Goal: Communication & Community: Answer question/provide support

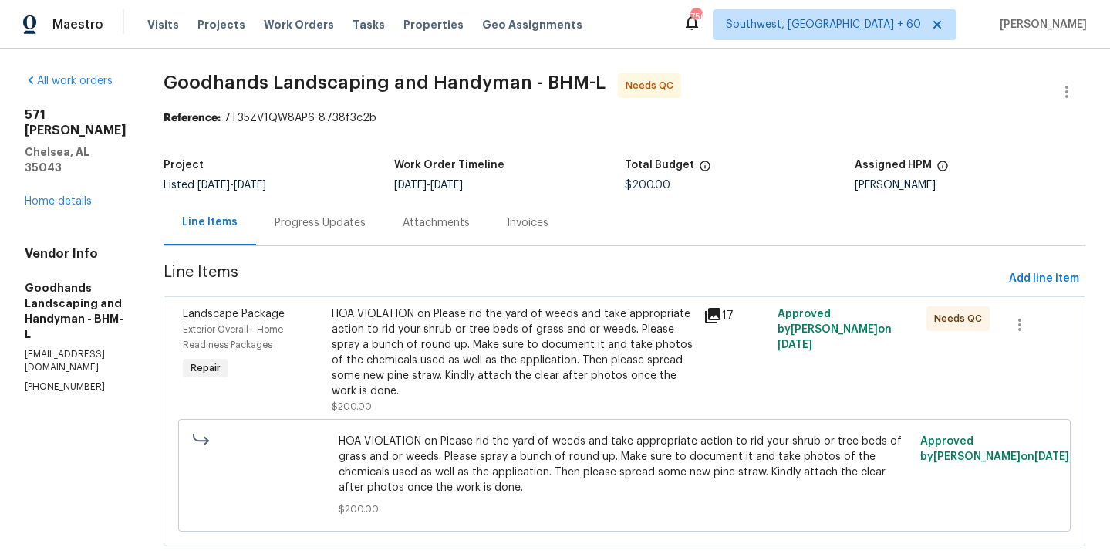
scroll to position [39, 0]
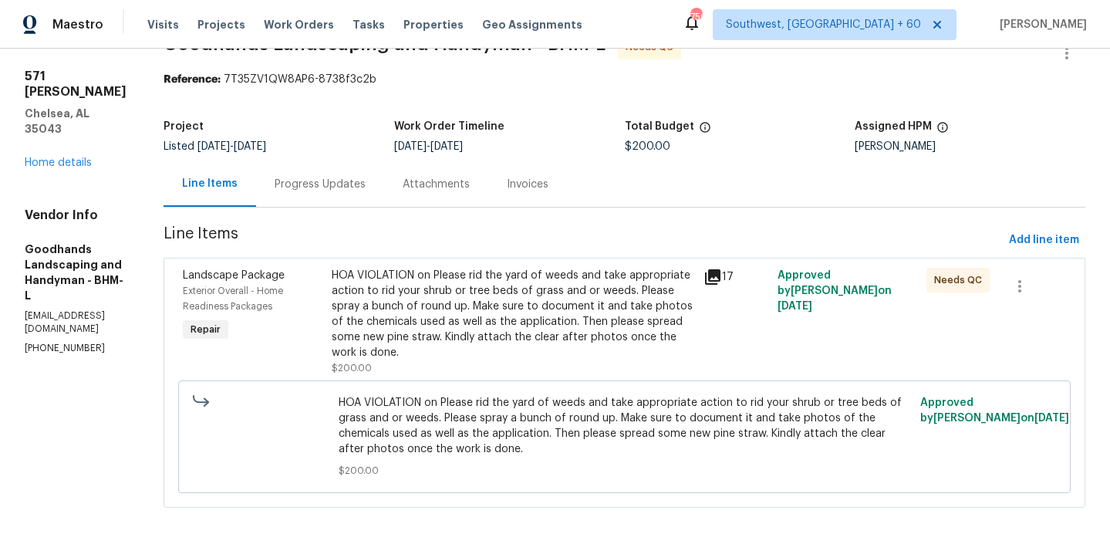
click at [526, 294] on div "HOA VIOLATION on Please rid the yard of weeds and take appropriate action to ri…" at bounding box center [513, 314] width 363 height 93
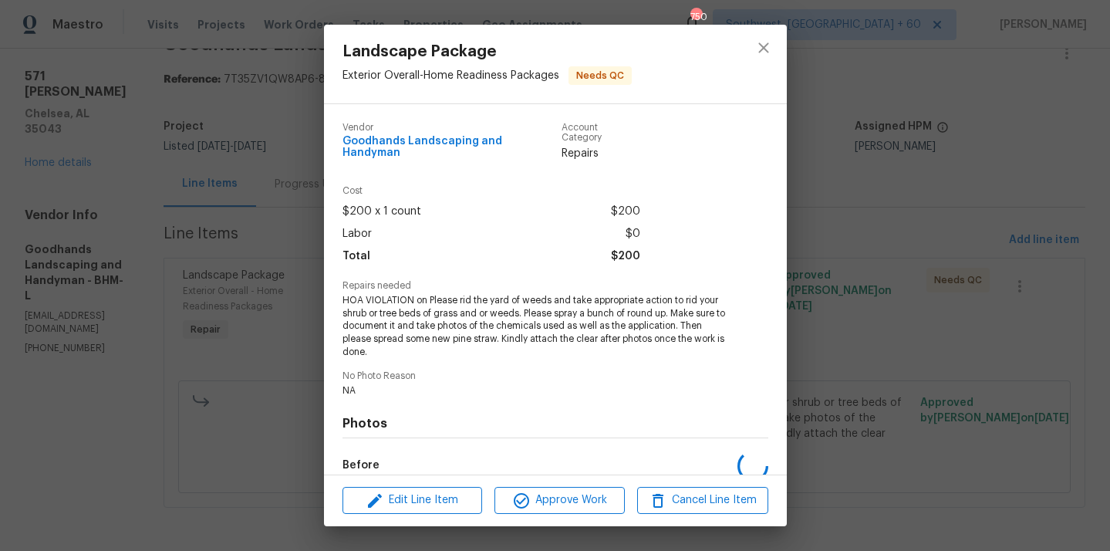
scroll to position [172, 0]
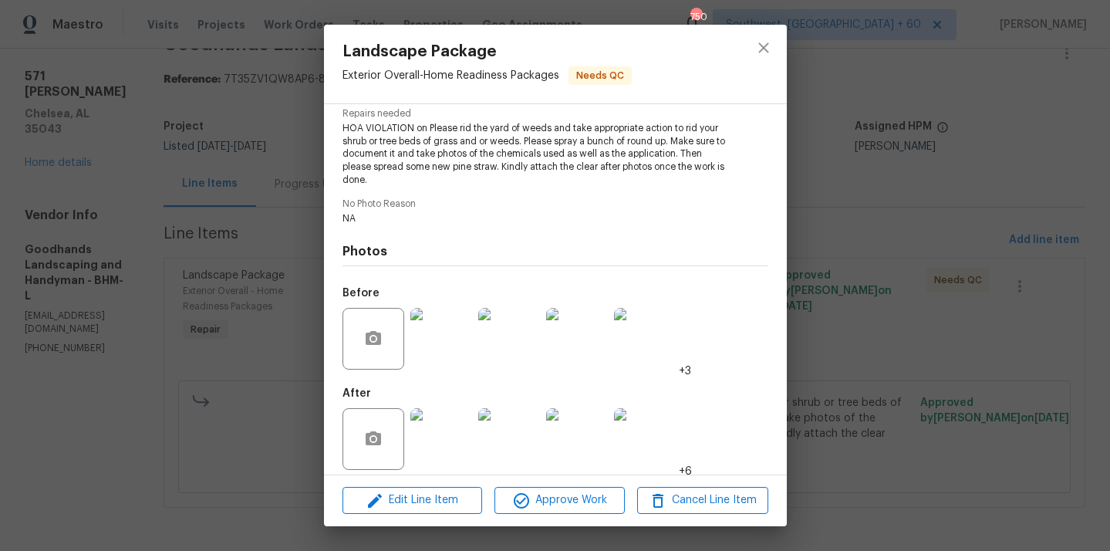
click at [453, 436] on img at bounding box center [442, 439] width 62 height 62
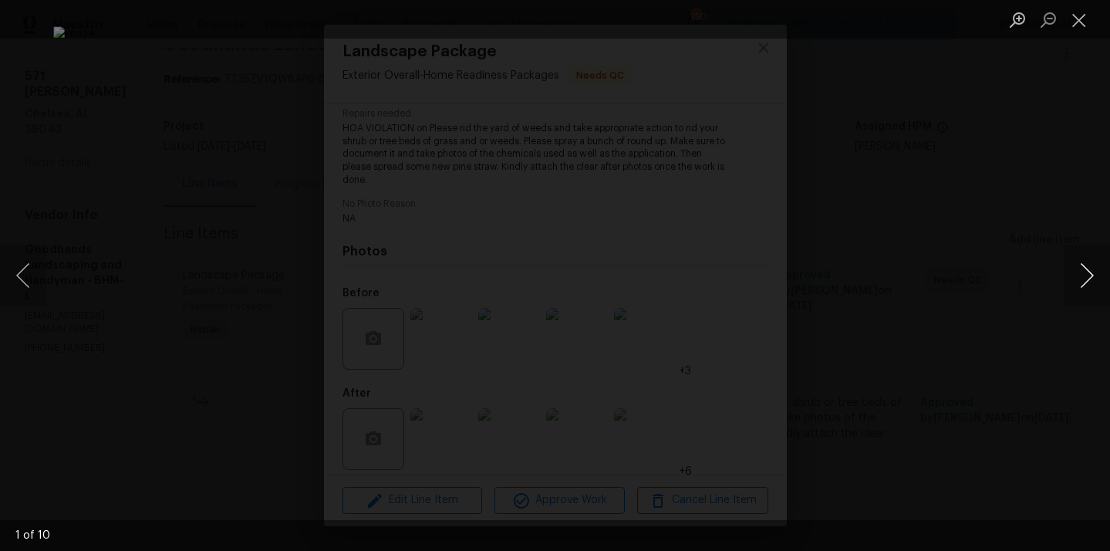
click at [1073, 280] on button "Next image" at bounding box center [1087, 276] width 46 height 62
click at [31, 286] on button "Previous image" at bounding box center [23, 276] width 46 height 62
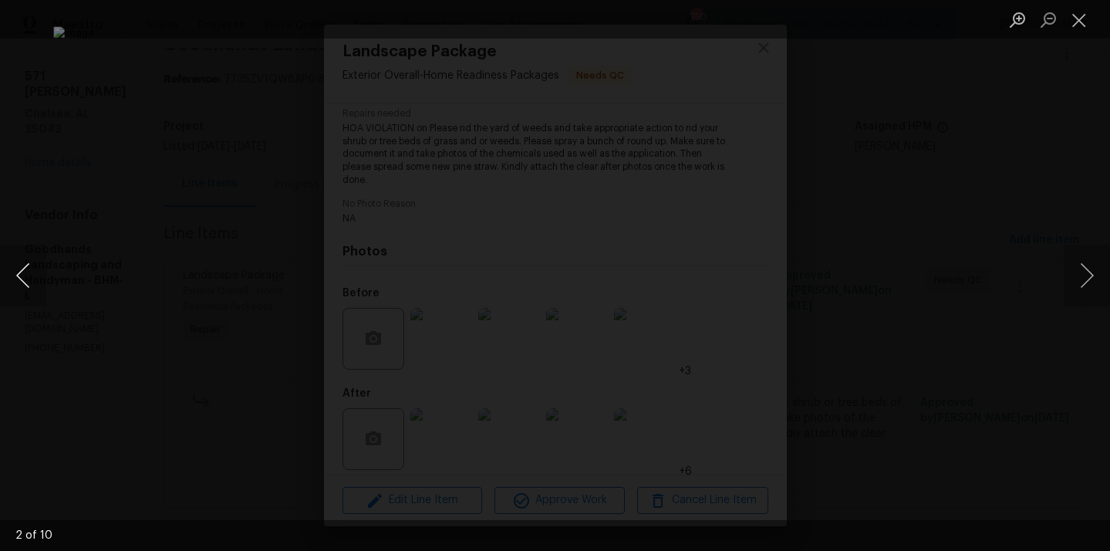
click at [31, 286] on button "Previous image" at bounding box center [23, 276] width 46 height 62
click at [1082, 292] on button "Next image" at bounding box center [1087, 276] width 46 height 62
click at [1083, 275] on button "Next image" at bounding box center [1087, 276] width 46 height 62
click at [1081, 269] on button "Next image" at bounding box center [1087, 276] width 46 height 62
click at [1087, 272] on button "Next image" at bounding box center [1087, 276] width 46 height 62
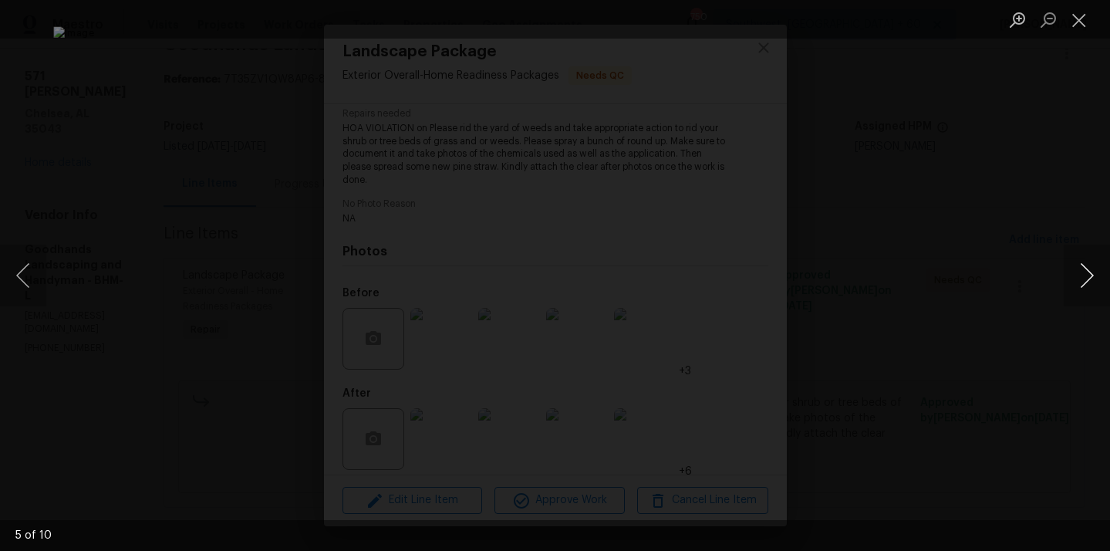
click at [1085, 273] on button "Next image" at bounding box center [1087, 276] width 46 height 62
click at [1091, 266] on button "Next image" at bounding box center [1087, 276] width 46 height 62
click at [1084, 267] on button "Next image" at bounding box center [1087, 276] width 46 height 62
click at [1094, 289] on button "Next image" at bounding box center [1087, 276] width 46 height 62
click at [1094, 288] on button "Next image" at bounding box center [1087, 276] width 46 height 62
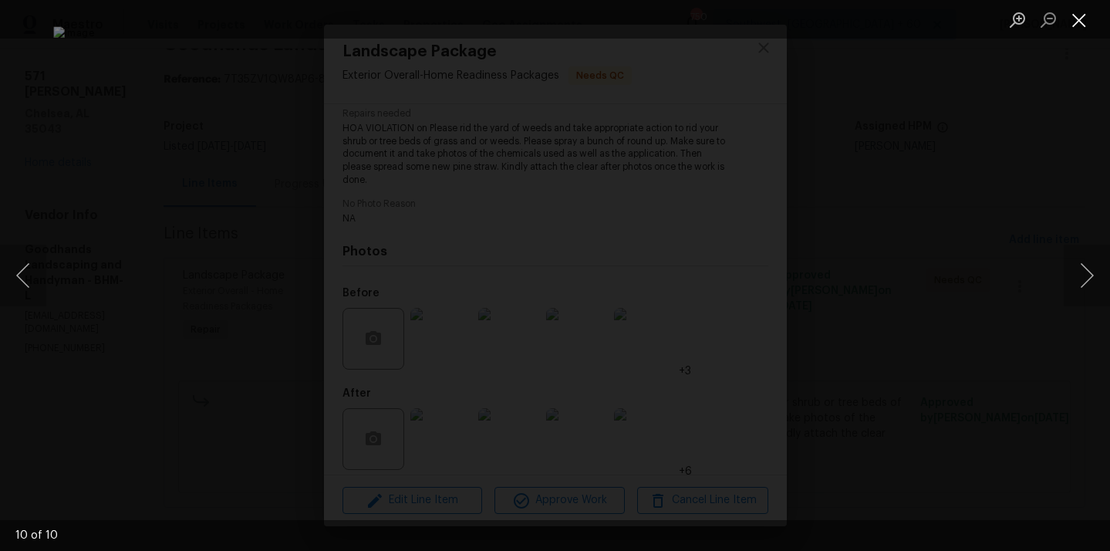
click at [1070, 20] on button "Close lightbox" at bounding box center [1079, 19] width 31 height 27
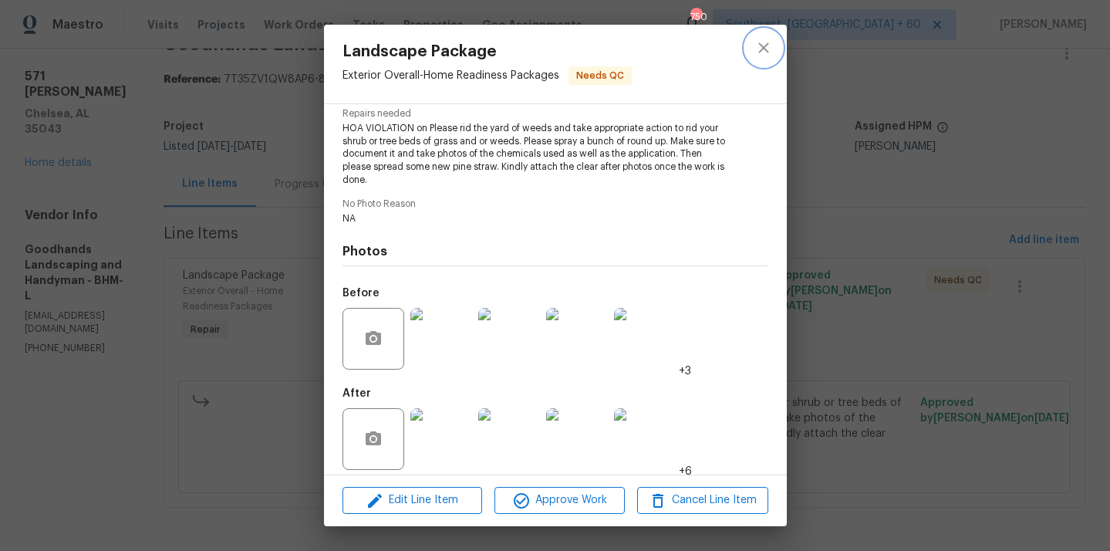
click at [766, 46] on icon "close" at bounding box center [764, 47] width 10 height 10
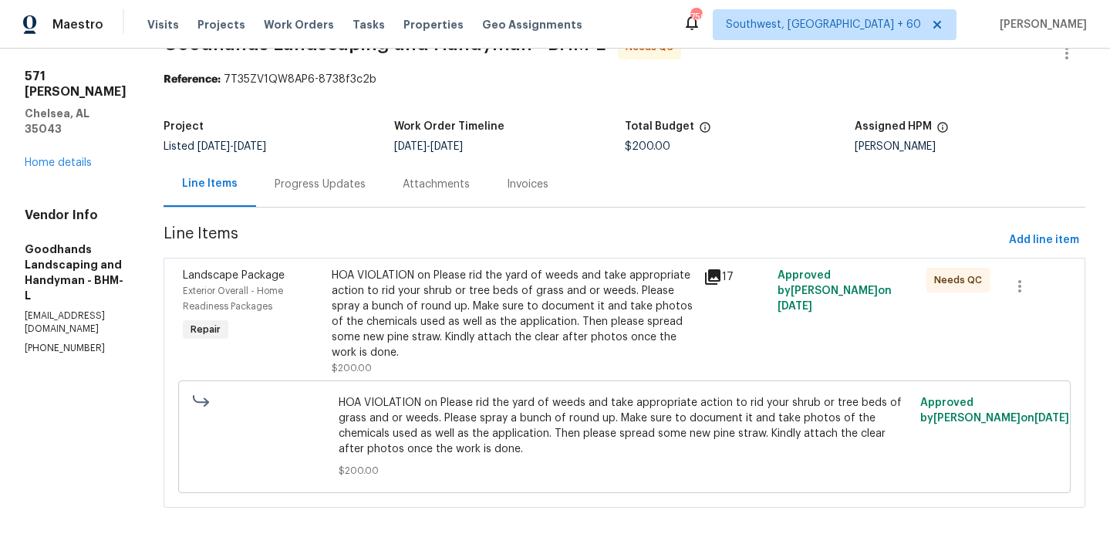
scroll to position [0, 0]
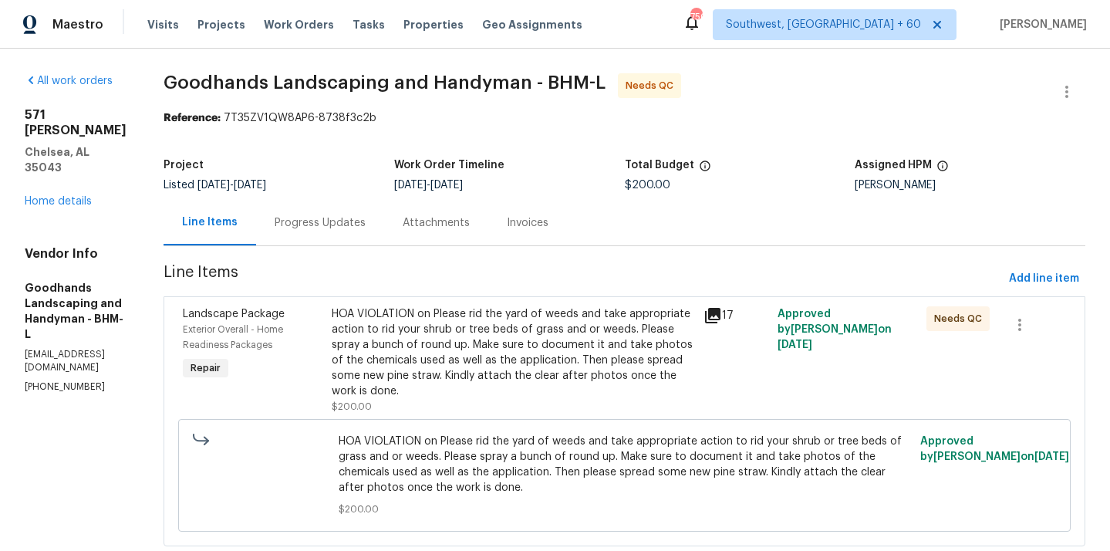
click at [366, 226] on div "Progress Updates" at bounding box center [320, 222] width 91 height 15
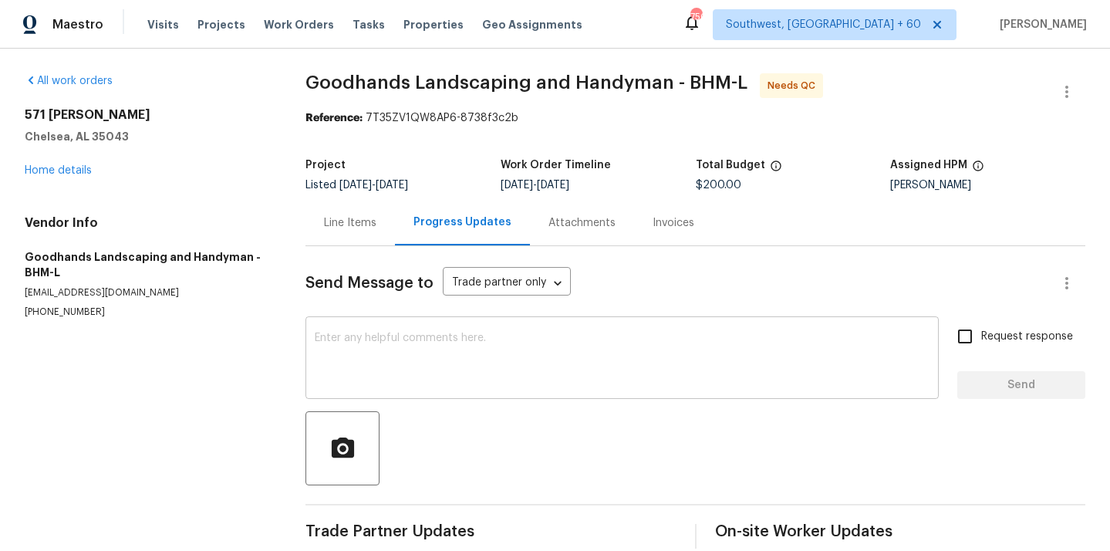
click at [431, 341] on textarea at bounding box center [622, 360] width 615 height 54
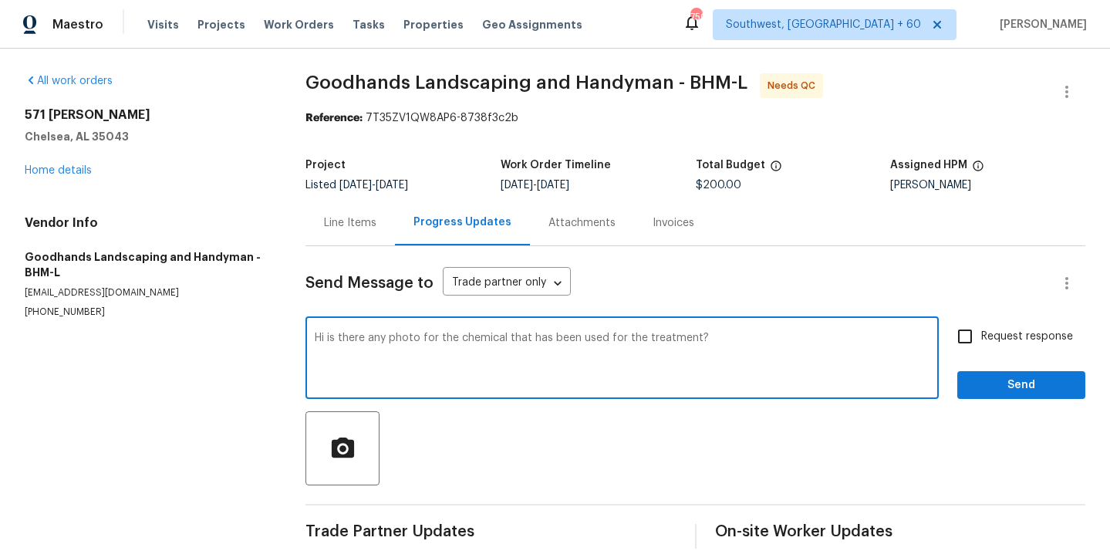
type textarea "Hi is there any photo for the chemical that has been used for the treatment?"
click at [967, 333] on input "Request response" at bounding box center [965, 336] width 32 height 32
checkbox input "true"
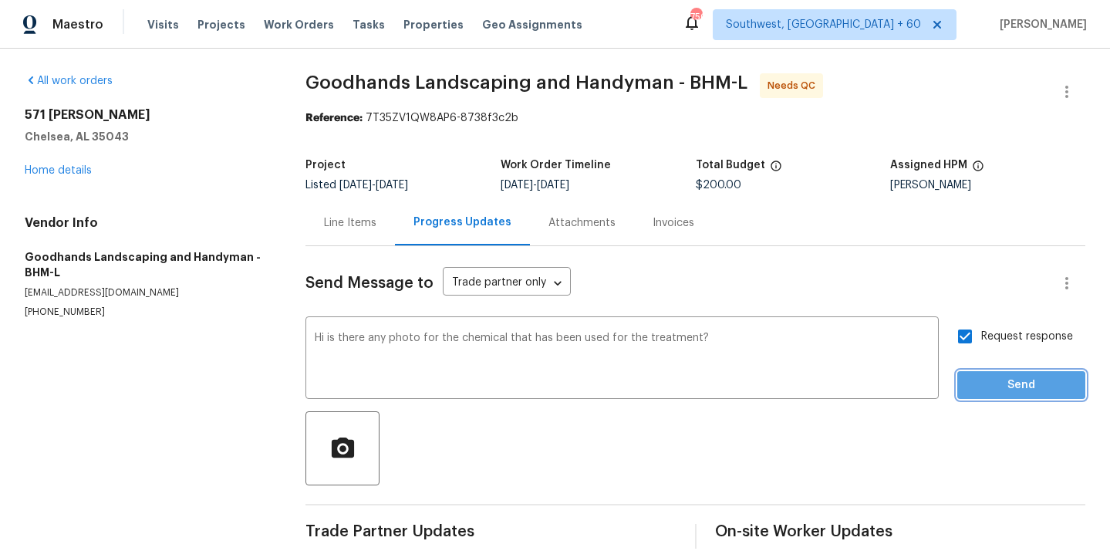
click at [1014, 385] on span "Send" at bounding box center [1021, 385] width 103 height 19
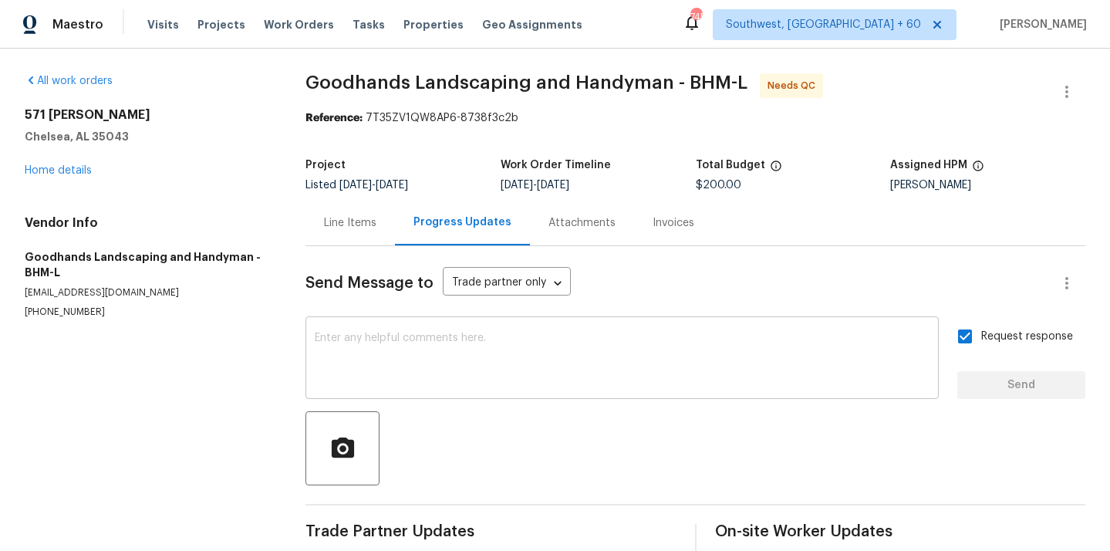
scroll to position [98, 0]
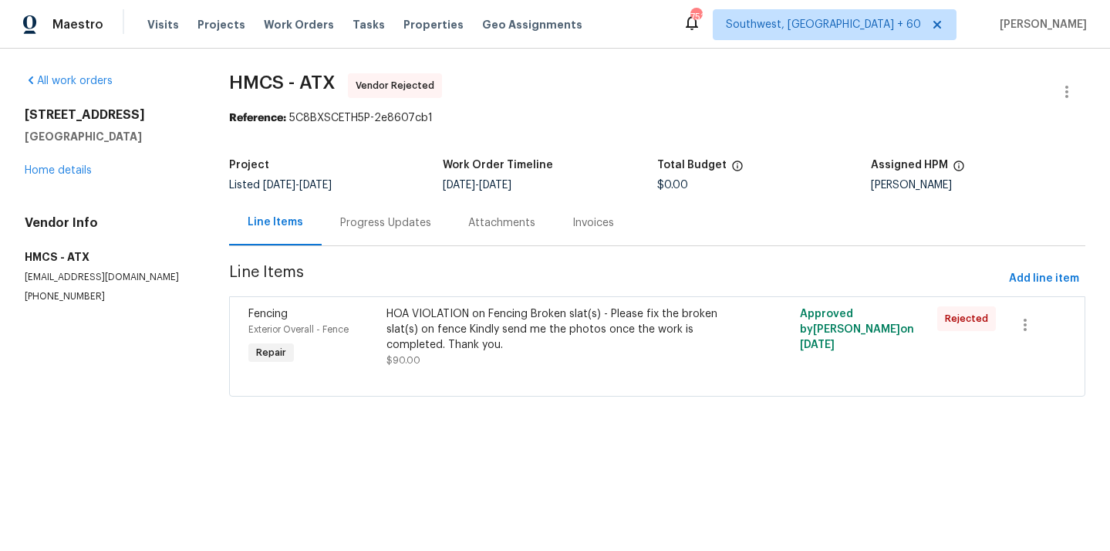
click at [517, 324] on div "HOA VIOLATION on Fencing Broken slat(s) - Please fix the broken slat(s) on fenc…" at bounding box center [555, 329] width 336 height 46
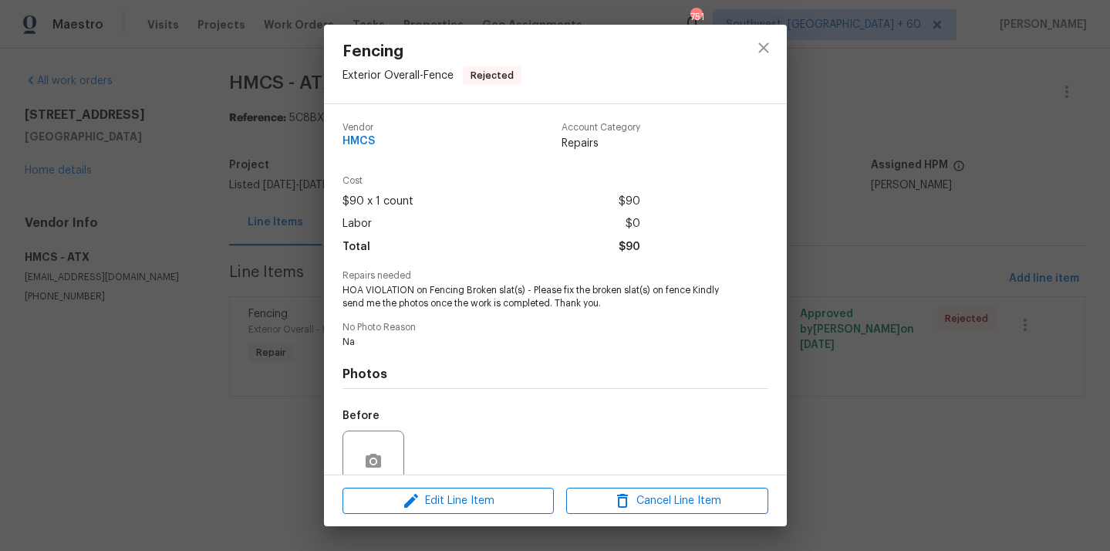
scroll to position [134, 0]
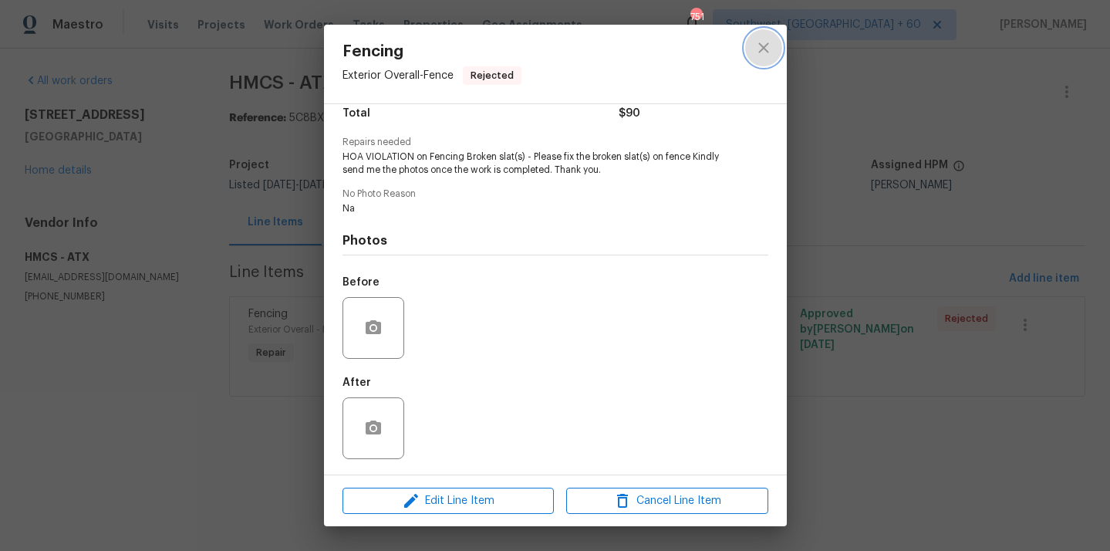
click at [752, 55] on button "close" at bounding box center [763, 47] width 37 height 37
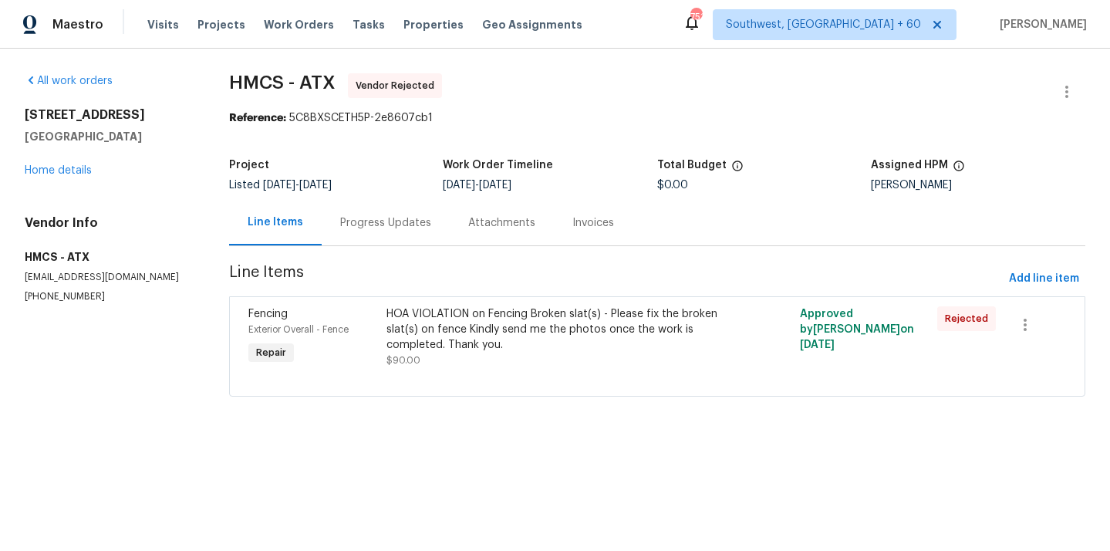
click at [271, 85] on span "HMCS - ATX" at bounding box center [282, 82] width 106 height 19
click at [465, 315] on div "HOA VIOLATION on Fencing Broken slat(s) - Please fix the broken slat(s) on fenc…" at bounding box center [555, 329] width 336 height 46
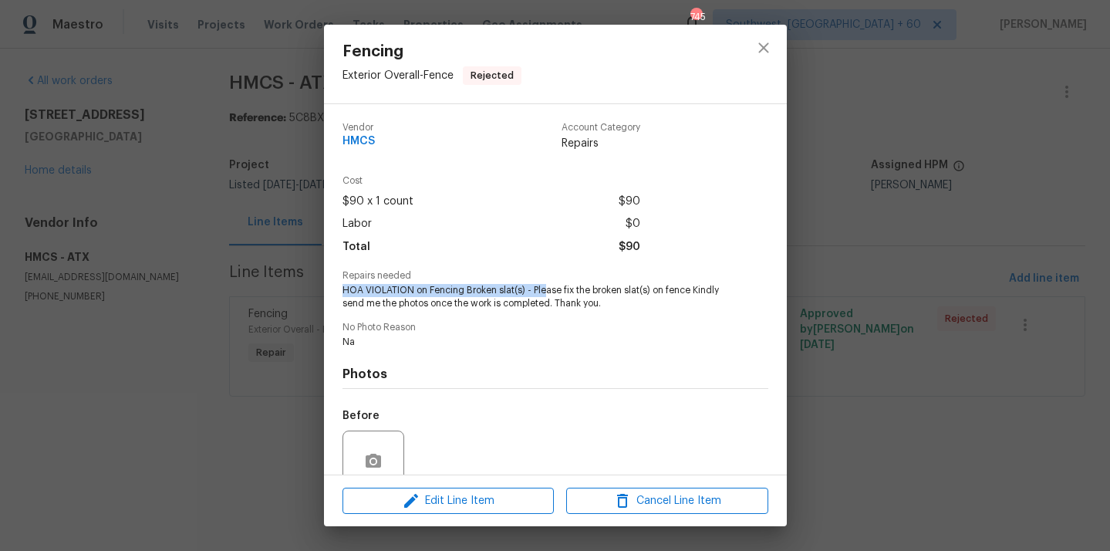
drag, startPoint x: 343, startPoint y: 287, endPoint x: 541, endPoint y: 286, distance: 198.3
click at [541, 286] on span "HOA VIOLATION on Fencing Broken slat(s) - Please fix the broken slat(s) on fenc…" at bounding box center [535, 297] width 384 height 26
click at [371, 300] on span "HOA VIOLATION on Fencing Broken slat(s) - Please fix the broken slat(s) on fenc…" at bounding box center [535, 297] width 384 height 26
drag, startPoint x: 341, startPoint y: 289, endPoint x: 694, endPoint y: 292, distance: 352.7
click at [694, 292] on div "Vendor HMCS Account Category Repairs Cost $90 x 1 count $90 Labor $0 Total $90 …" at bounding box center [555, 289] width 463 height 370
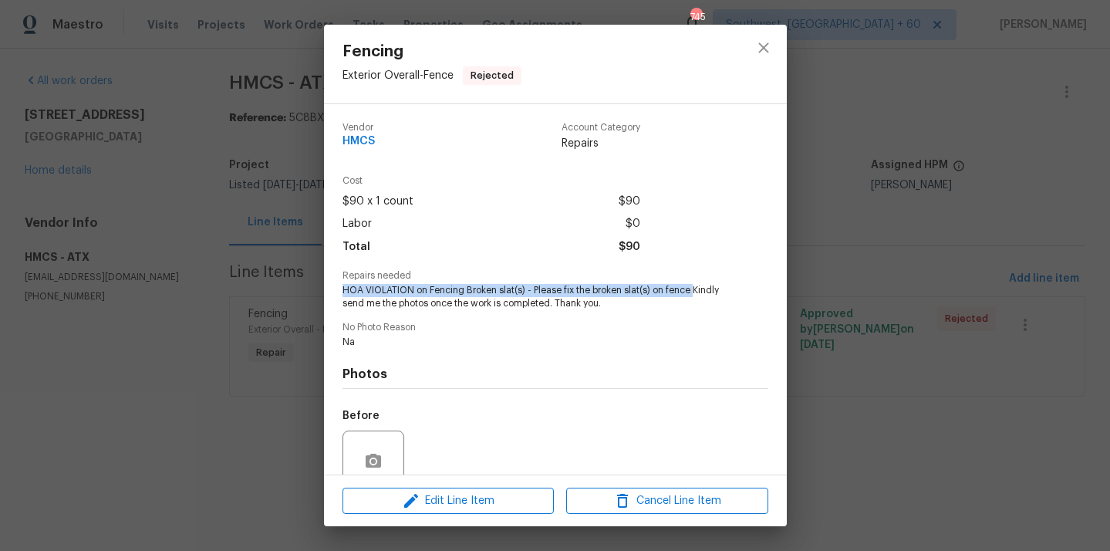
copy span "HOA VIOLATION on Fencing Broken slat(s) - Please fix the broken slat(s) on fence"
click at [771, 54] on icon "close" at bounding box center [764, 48] width 19 height 19
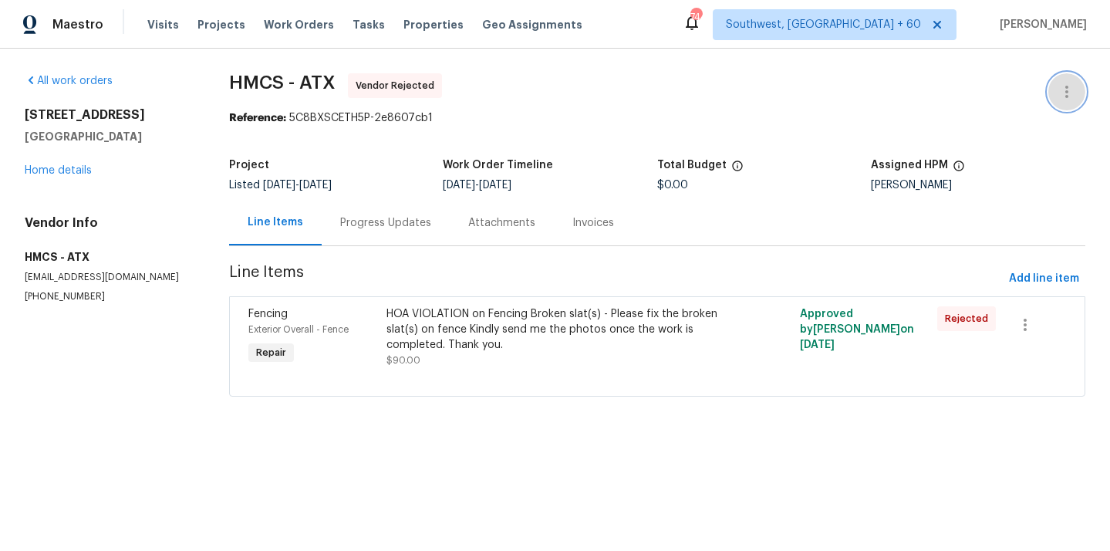
click at [1060, 88] on icon "button" at bounding box center [1067, 92] width 19 height 19
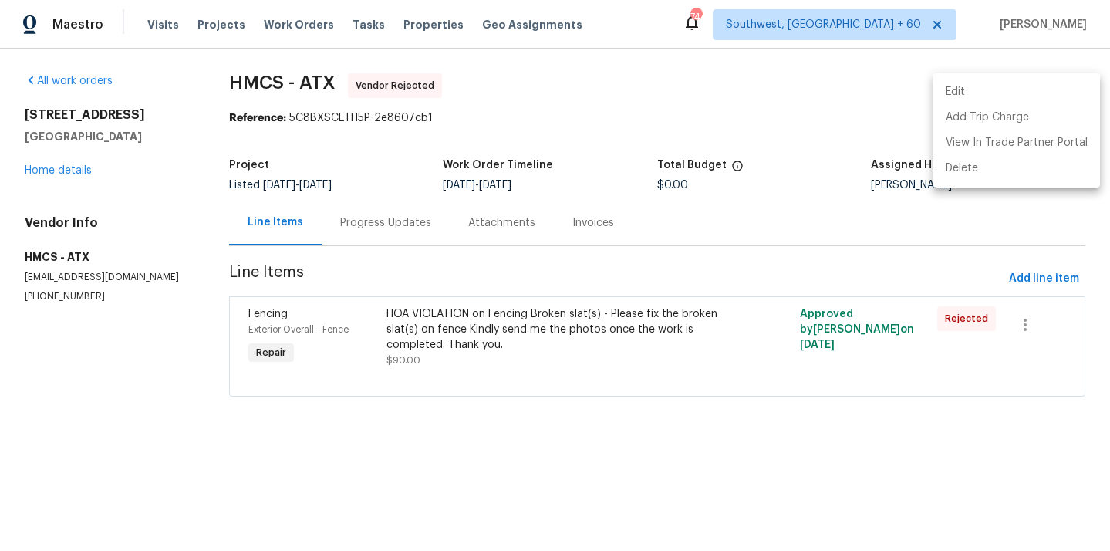
click at [965, 92] on li "Edit" at bounding box center [1017, 91] width 167 height 25
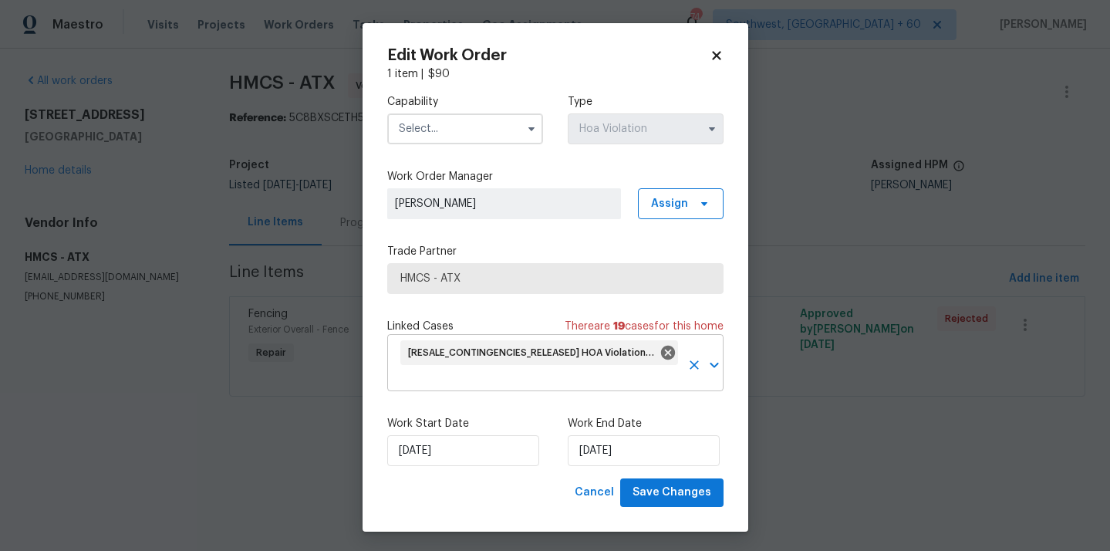
scroll to position [4, 0]
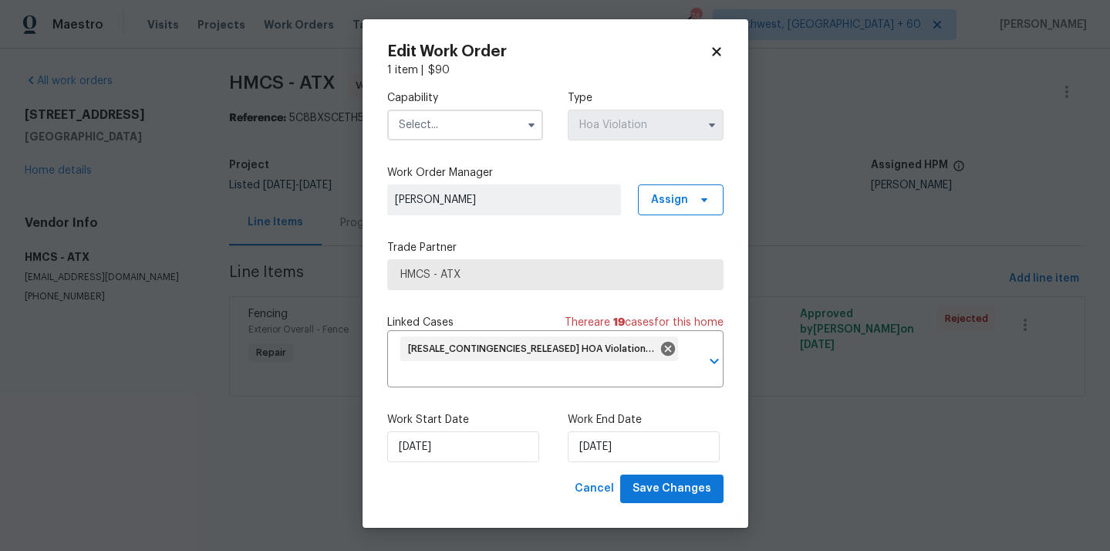
click at [470, 135] on input "text" at bounding box center [465, 125] width 156 height 31
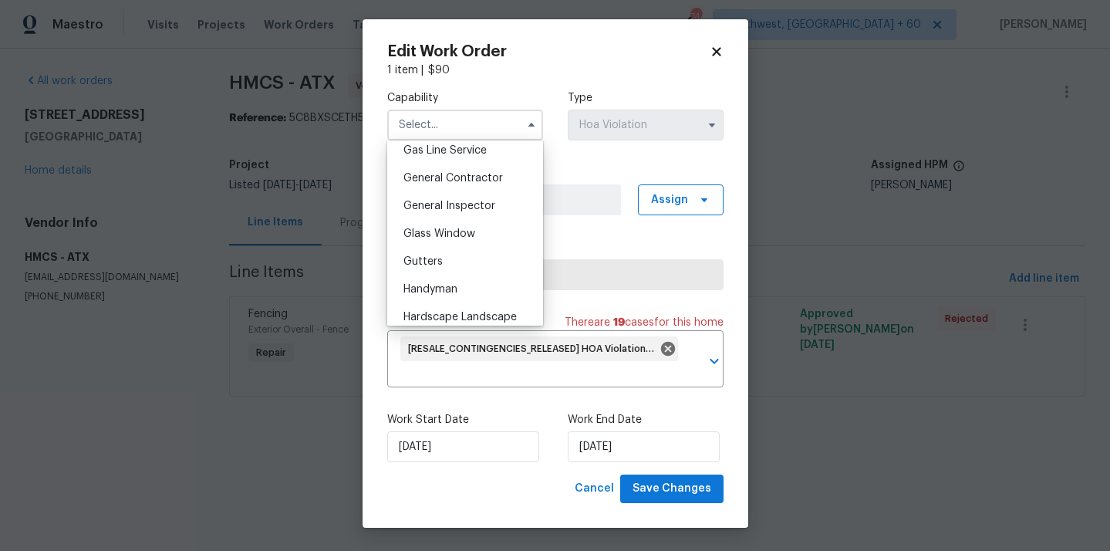
scroll to position [715, 0]
click at [489, 191] on div "General Contractor" at bounding box center [465, 181] width 148 height 28
type input "General Contractor"
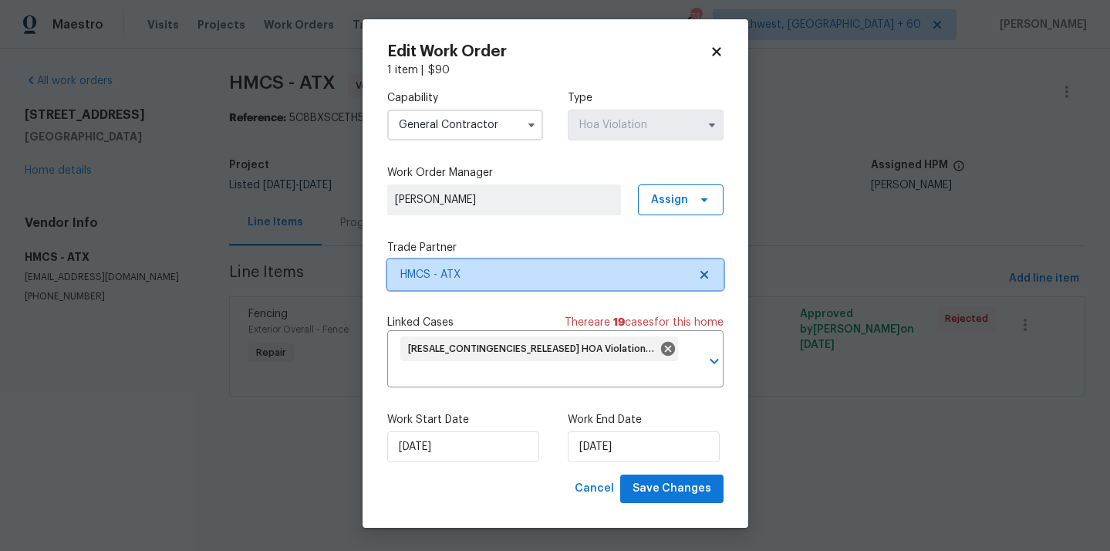
click at [509, 279] on span "HMCS - ATX" at bounding box center [545, 274] width 288 height 15
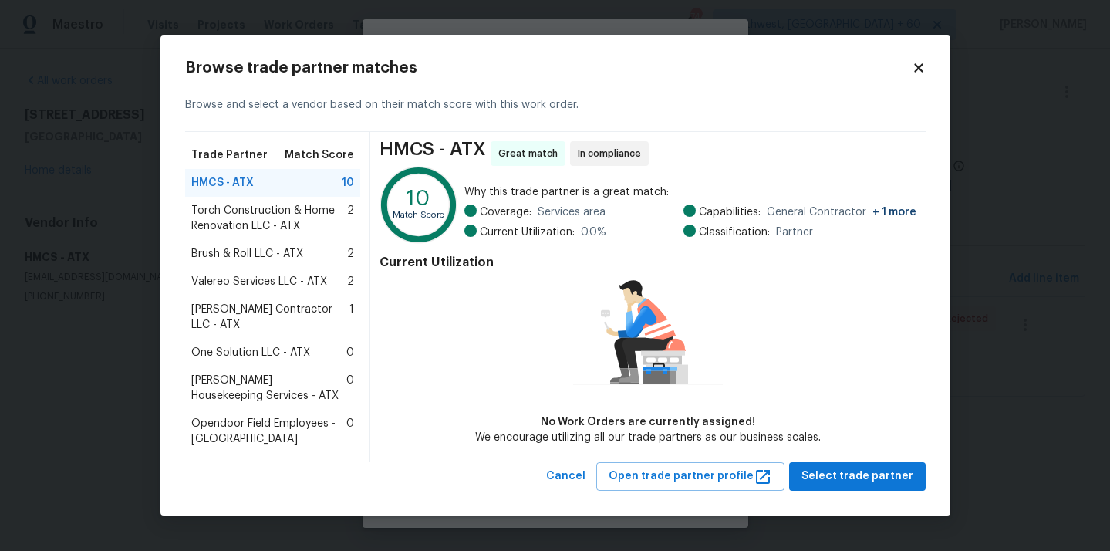
click at [242, 387] on span "Arelis Housekeeping Services - ATX" at bounding box center [269, 388] width 156 height 31
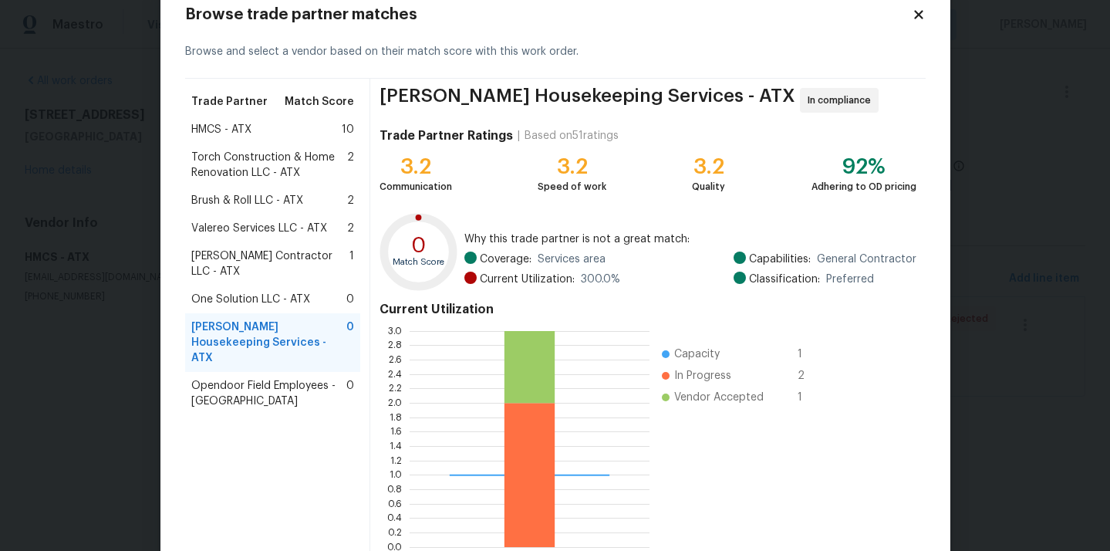
scroll to position [130, 0]
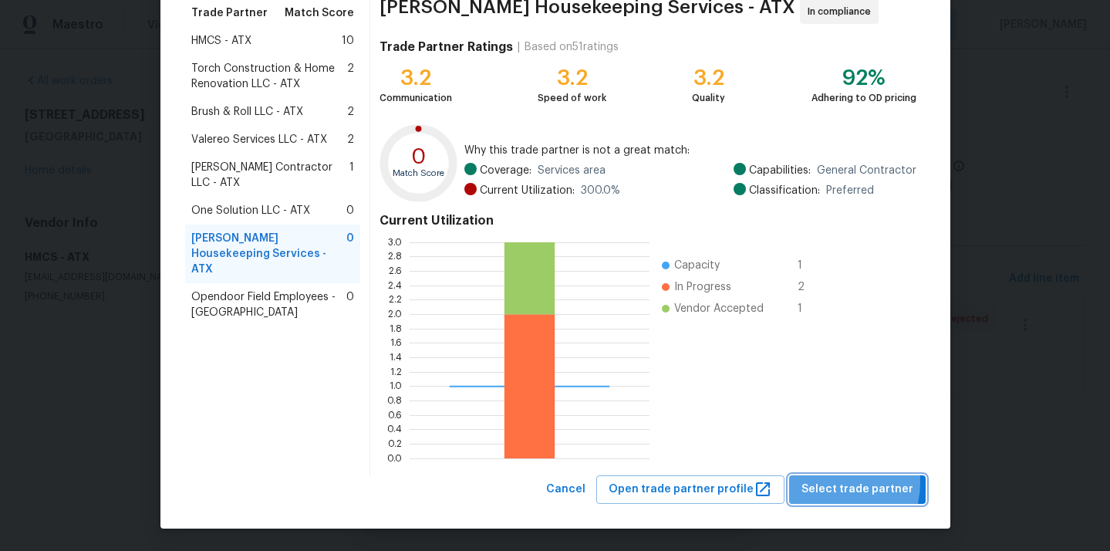
click at [828, 482] on span "Select trade partner" at bounding box center [858, 489] width 112 height 19
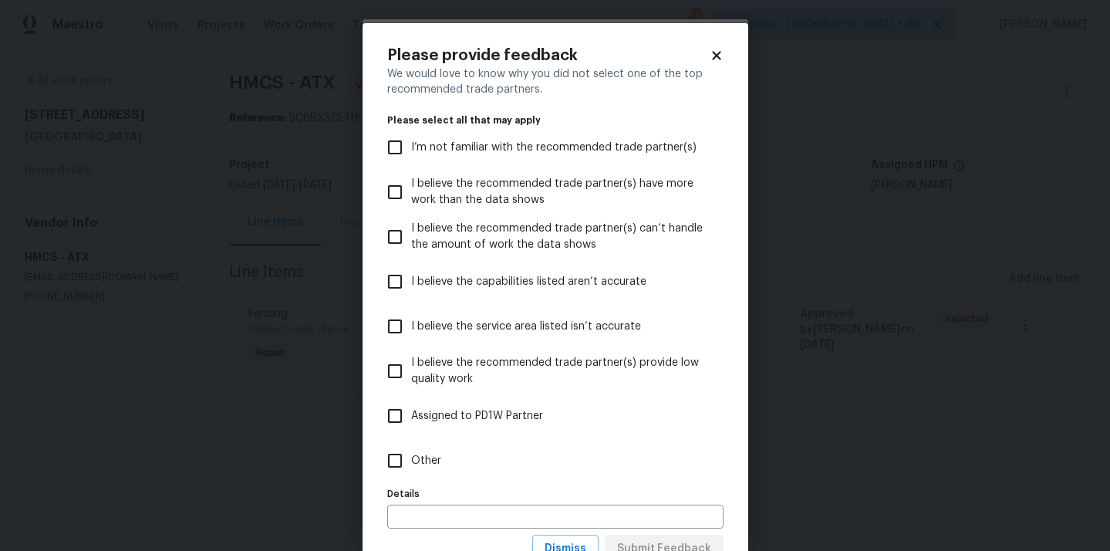
scroll to position [60, 0]
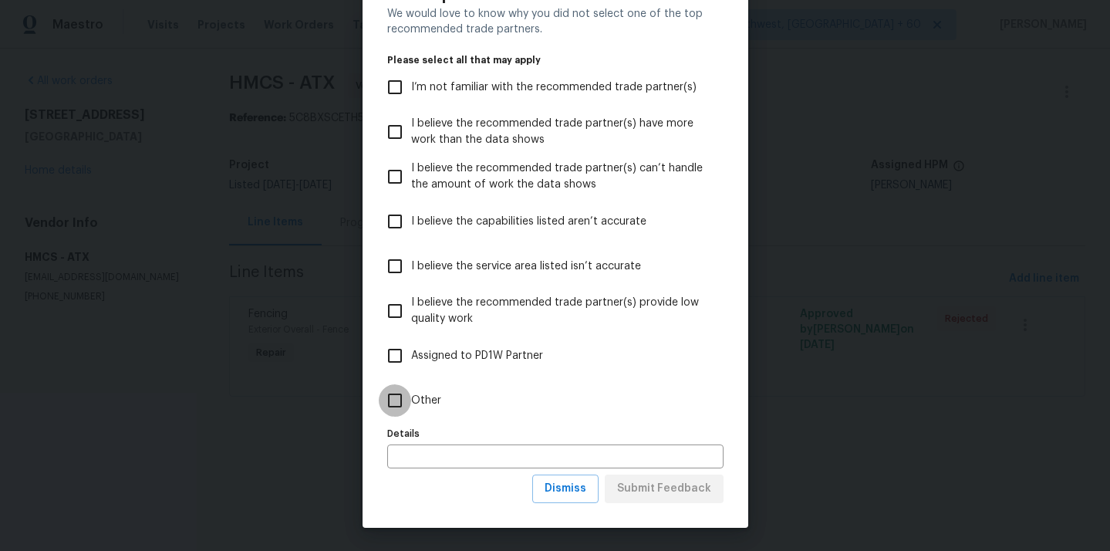
click at [391, 407] on input "Other" at bounding box center [395, 400] width 32 height 32
checkbox input "true"
click at [684, 484] on span "Submit Feedback" at bounding box center [664, 488] width 94 height 19
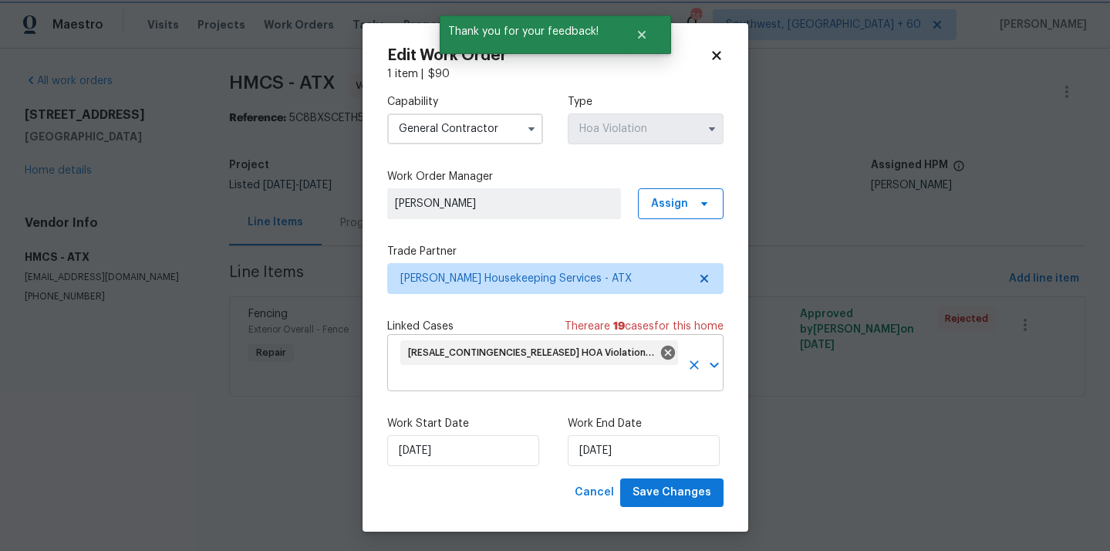
scroll to position [4, 0]
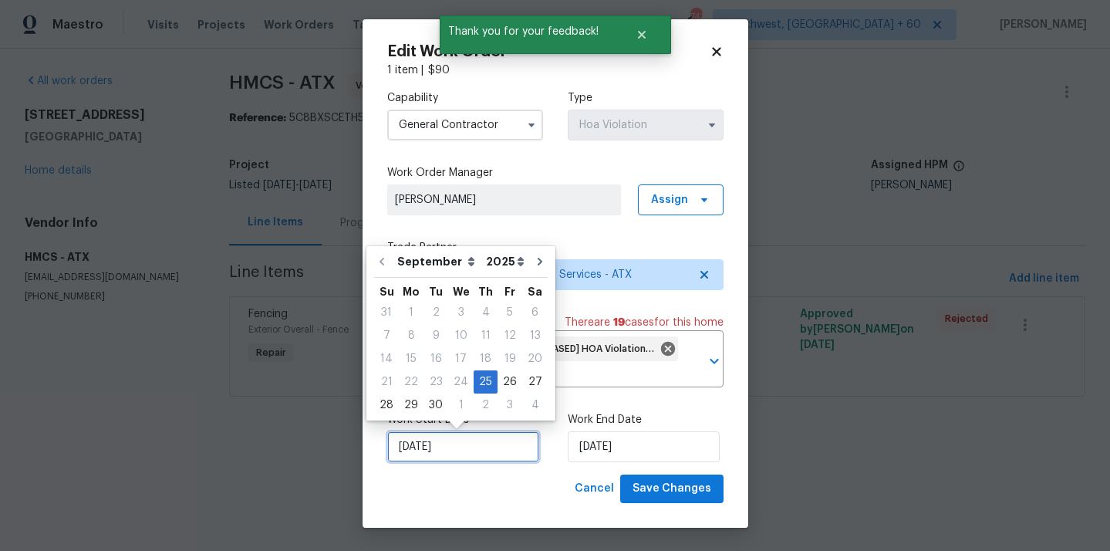
click at [466, 450] on input "25/09/2025" at bounding box center [463, 446] width 152 height 31
click at [503, 377] on div "26" at bounding box center [510, 382] width 25 height 22
type input "26/09/2025"
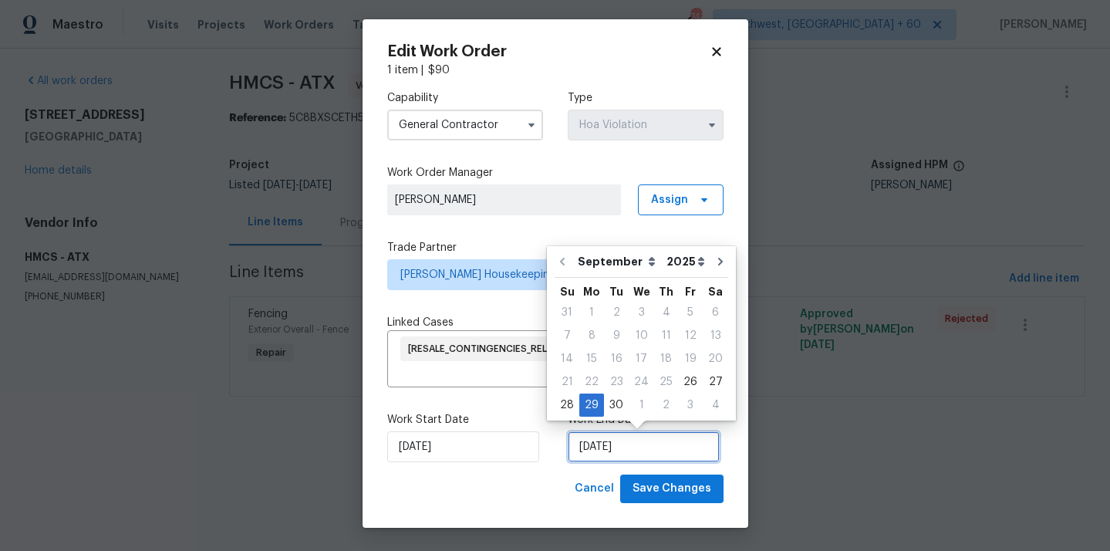
click at [647, 455] on input "29/09/2025" at bounding box center [644, 446] width 152 height 31
click at [619, 401] on div "30" at bounding box center [616, 405] width 25 height 22
type input "30/09/2025"
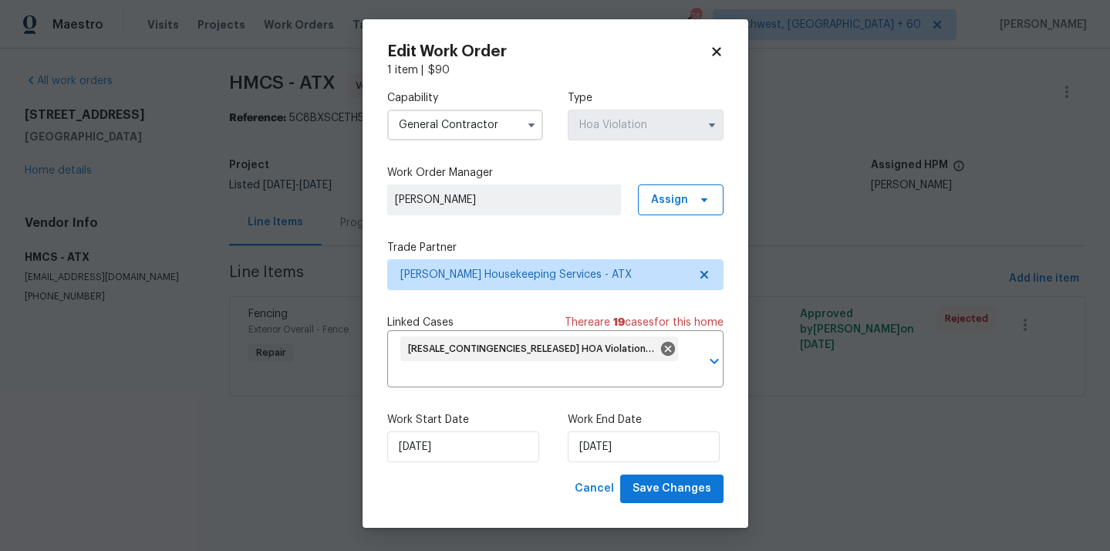
scroll to position [0, 0]
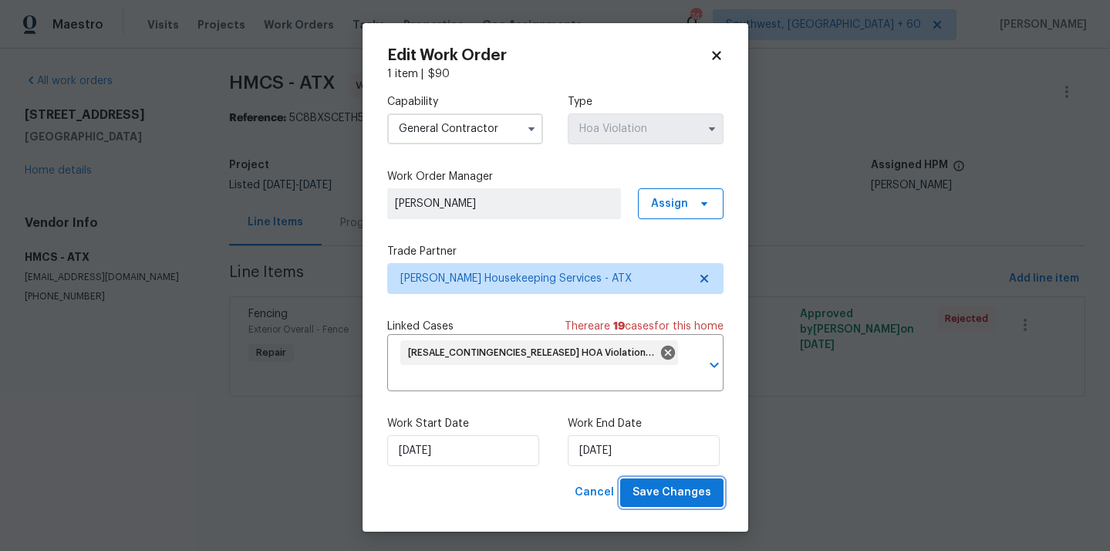
click at [697, 492] on span "Save Changes" at bounding box center [672, 492] width 79 height 19
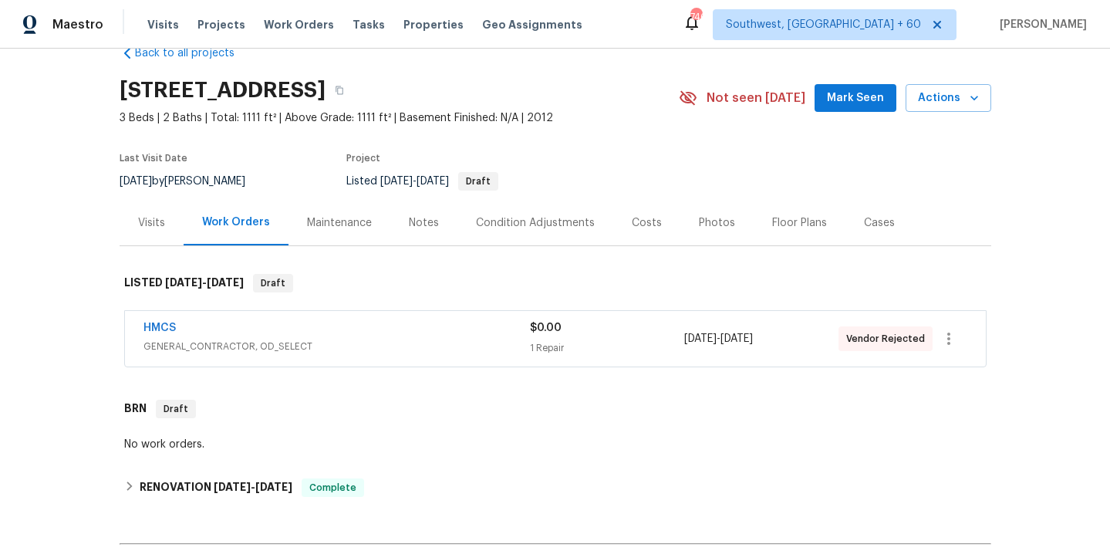
scroll to position [32, 0]
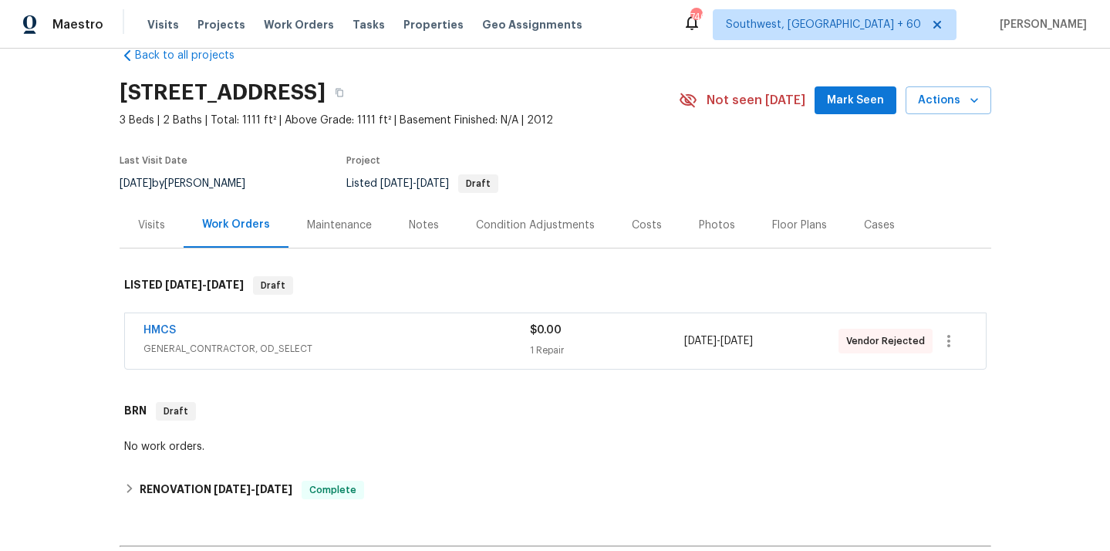
click at [143, 213] on div "Visits" at bounding box center [152, 225] width 64 height 46
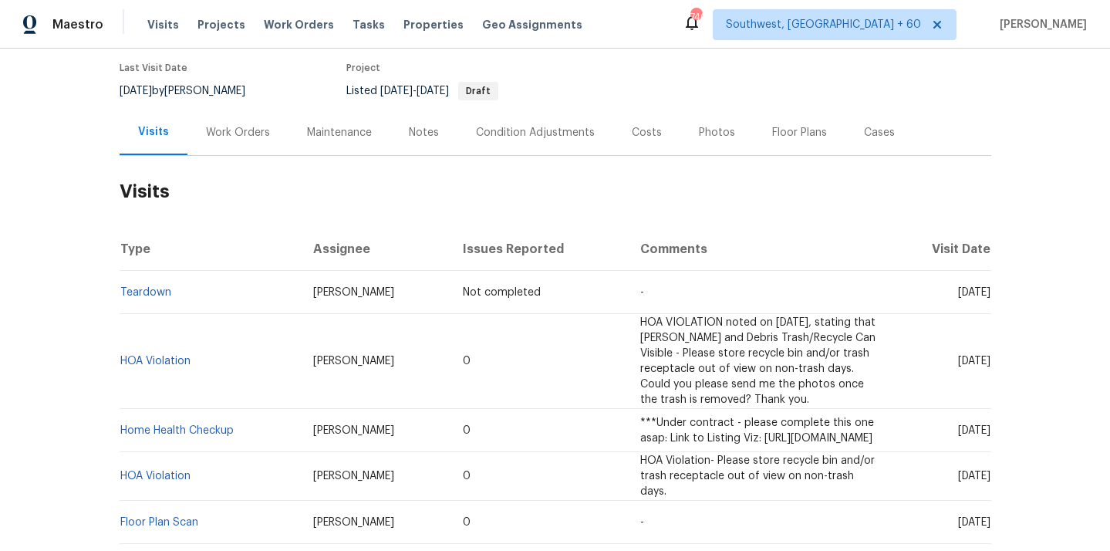
scroll to position [136, 0]
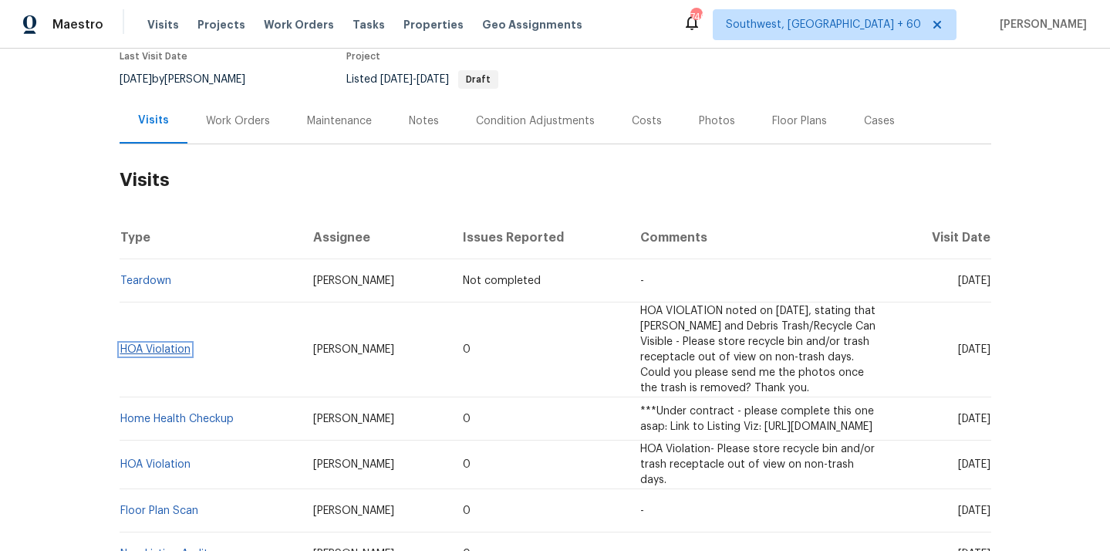
click at [174, 348] on link "HOA Violation" at bounding box center [155, 349] width 70 height 11
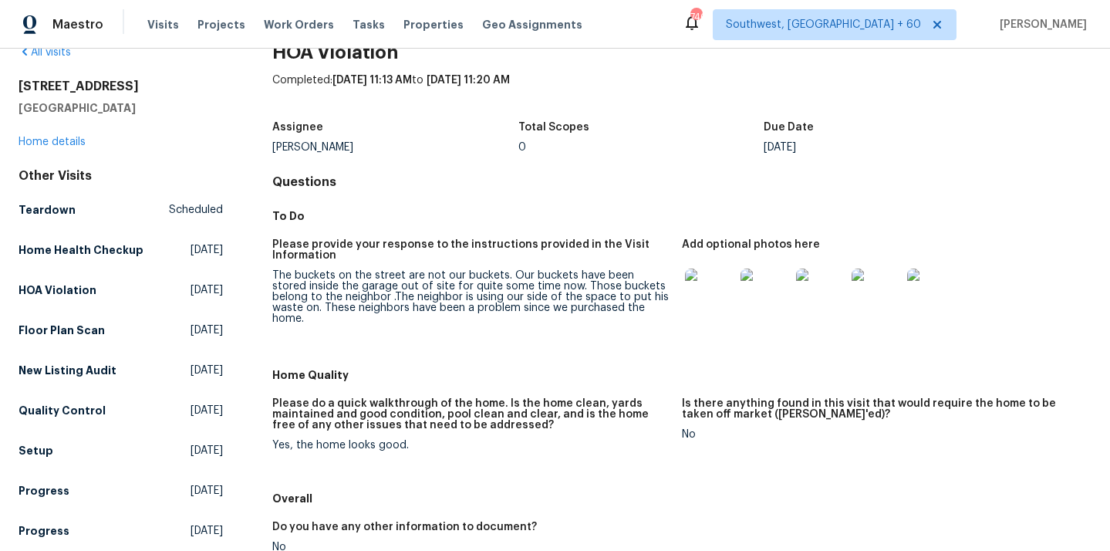
scroll to position [53, 0]
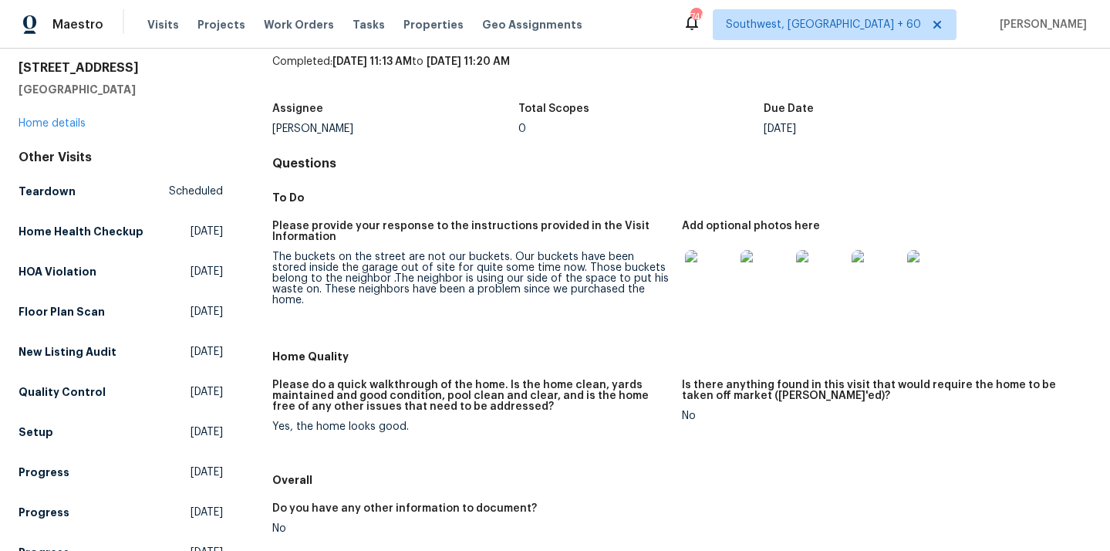
click at [722, 285] on img at bounding box center [709, 274] width 49 height 49
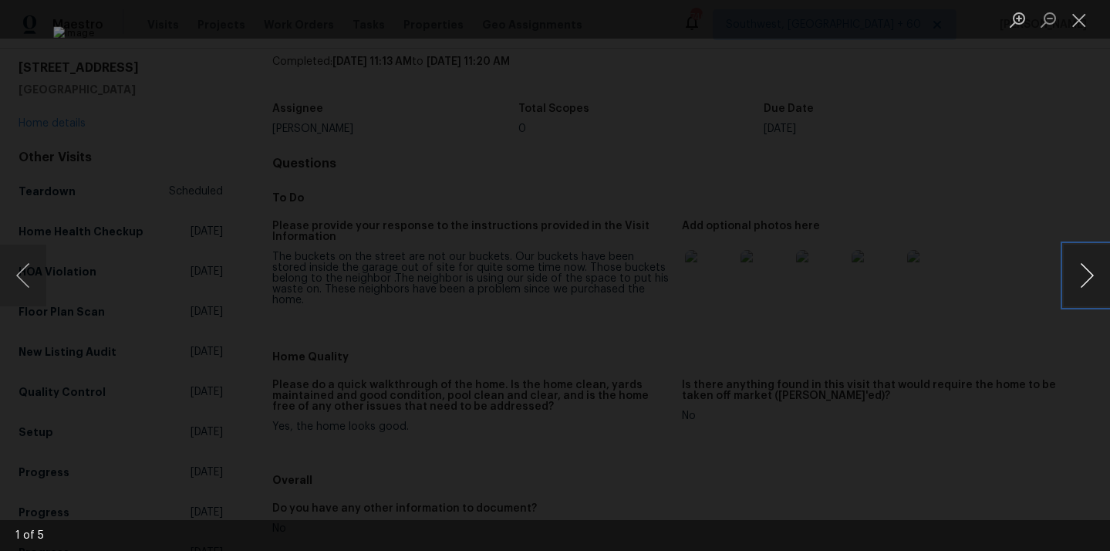
click at [1073, 272] on button "Next image" at bounding box center [1087, 276] width 46 height 62
click at [1085, 18] on button "Close lightbox" at bounding box center [1079, 19] width 31 height 27
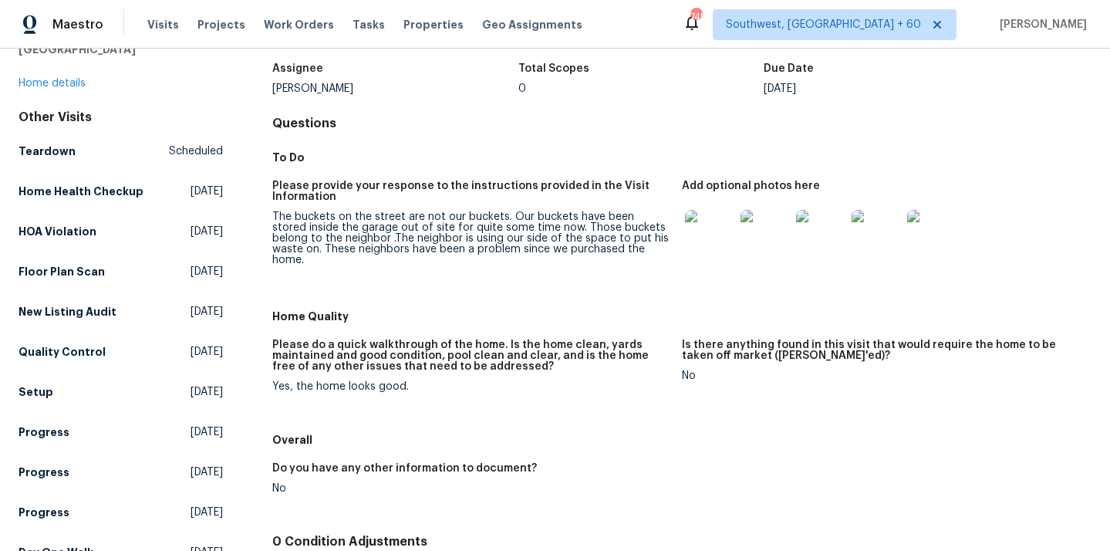
scroll to position [0, 0]
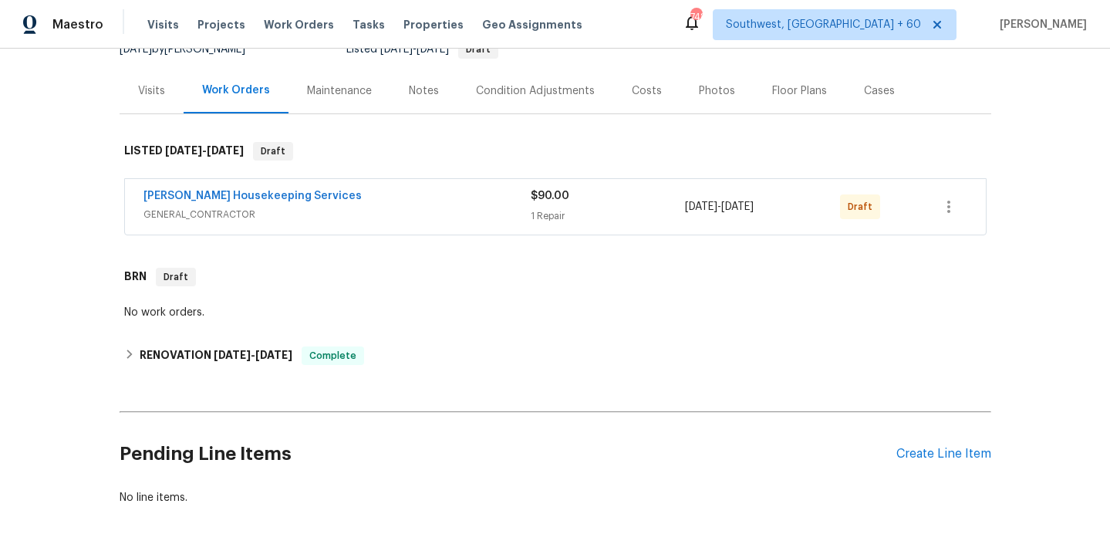
scroll to position [198, 0]
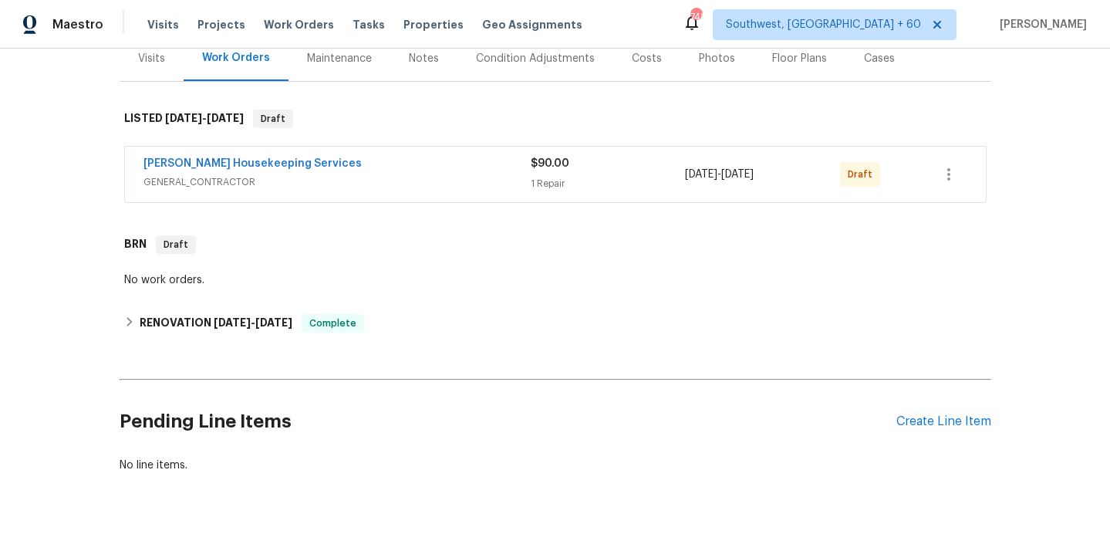
click at [191, 188] on span "GENERAL_CONTRACTOR" at bounding box center [337, 181] width 387 height 15
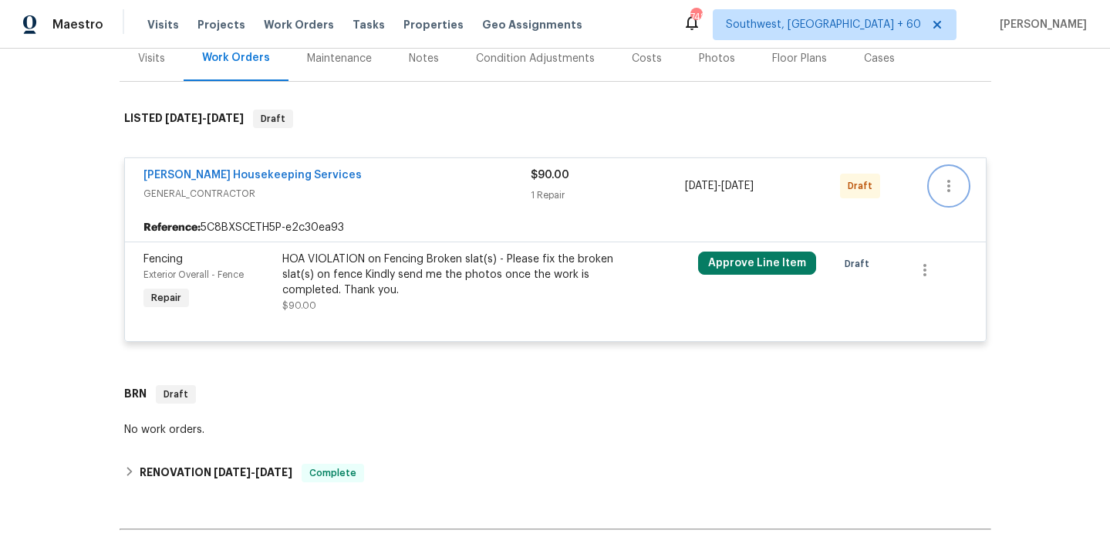
click at [937, 187] on button "button" at bounding box center [949, 185] width 37 height 37
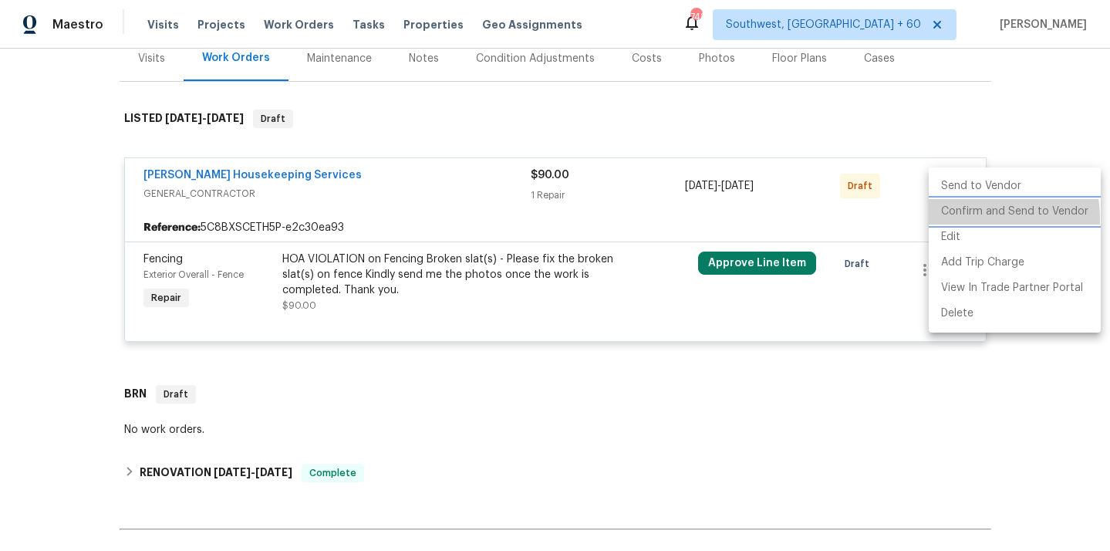
click at [971, 218] on li "Confirm and Send to Vendor" at bounding box center [1015, 211] width 172 height 25
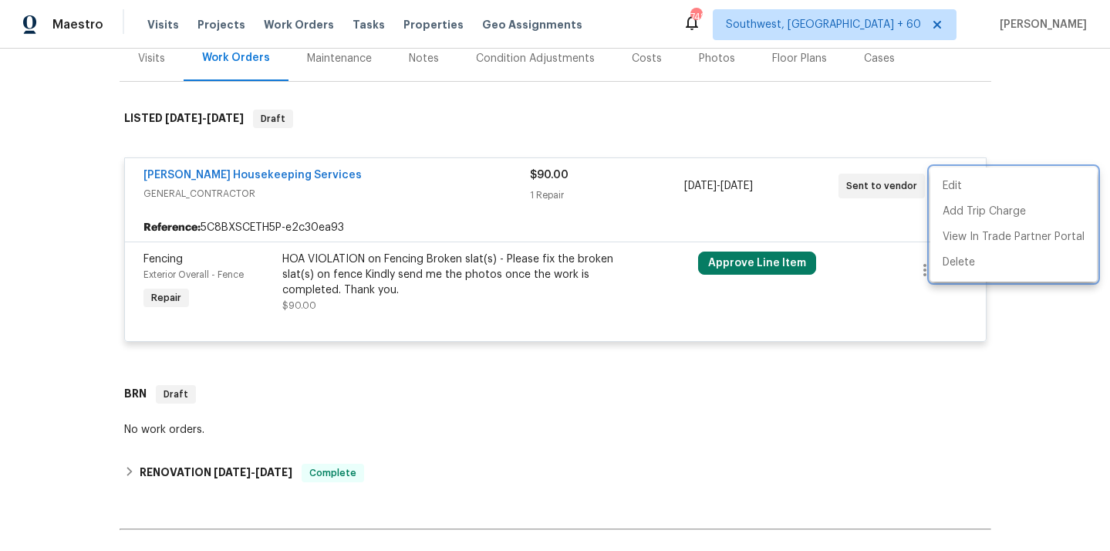
click at [157, 172] on div at bounding box center [555, 275] width 1110 height 551
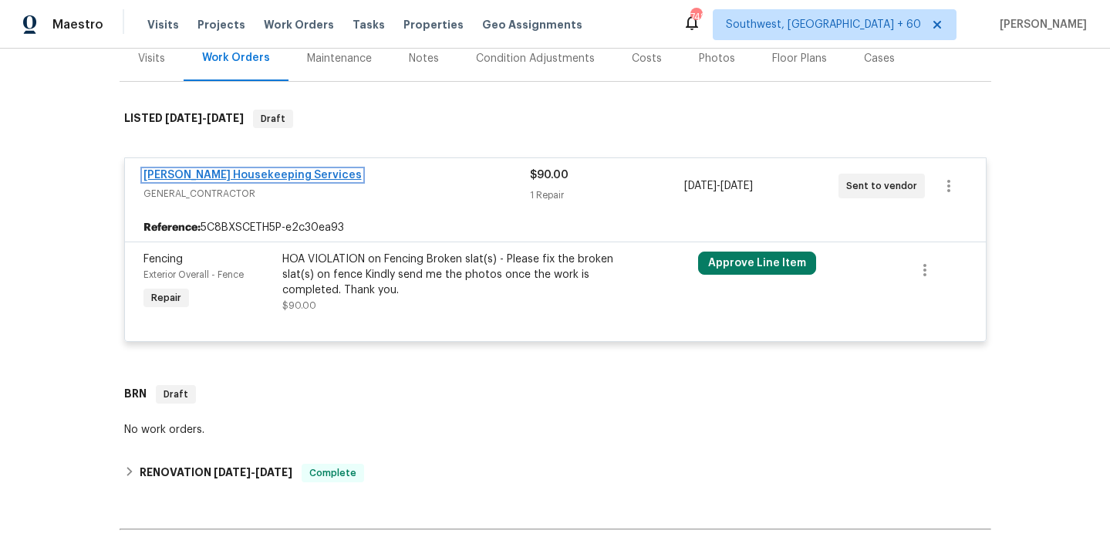
click at [281, 170] on link "Arelis Housekeeping Services" at bounding box center [253, 175] width 218 height 11
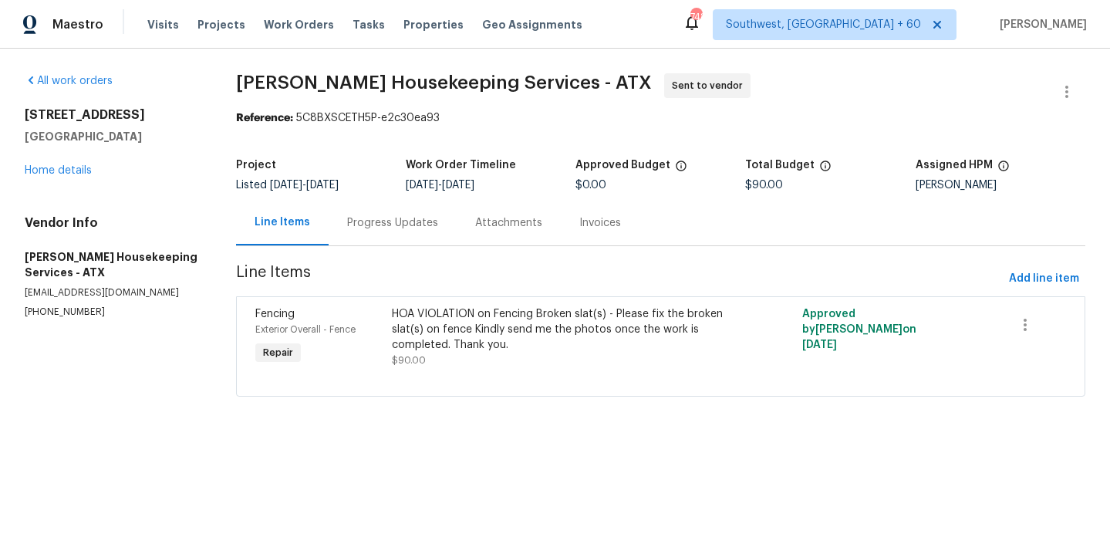
click at [363, 223] on div "Progress Updates" at bounding box center [392, 222] width 91 height 15
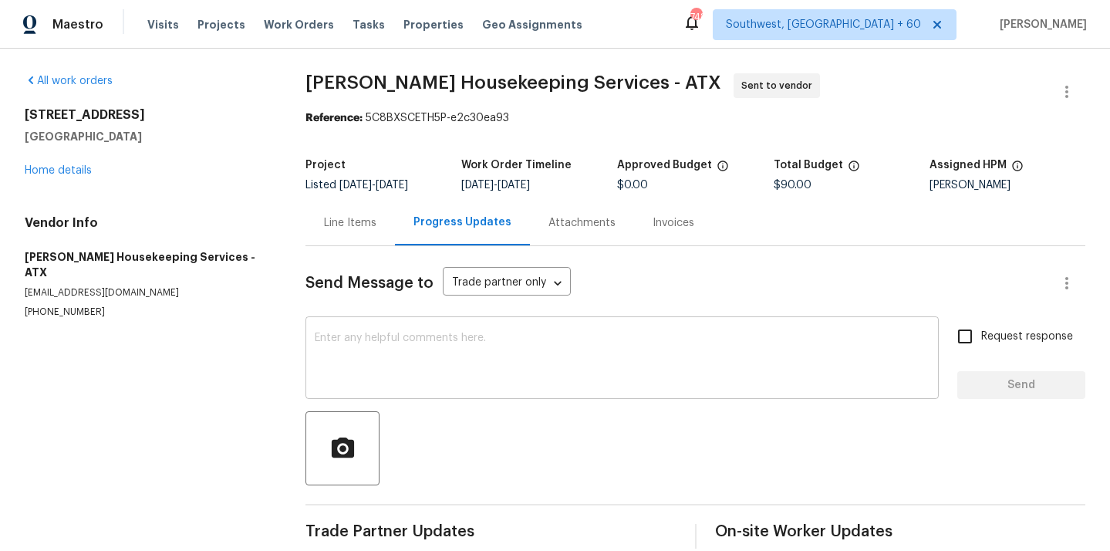
scroll to position [22, 0]
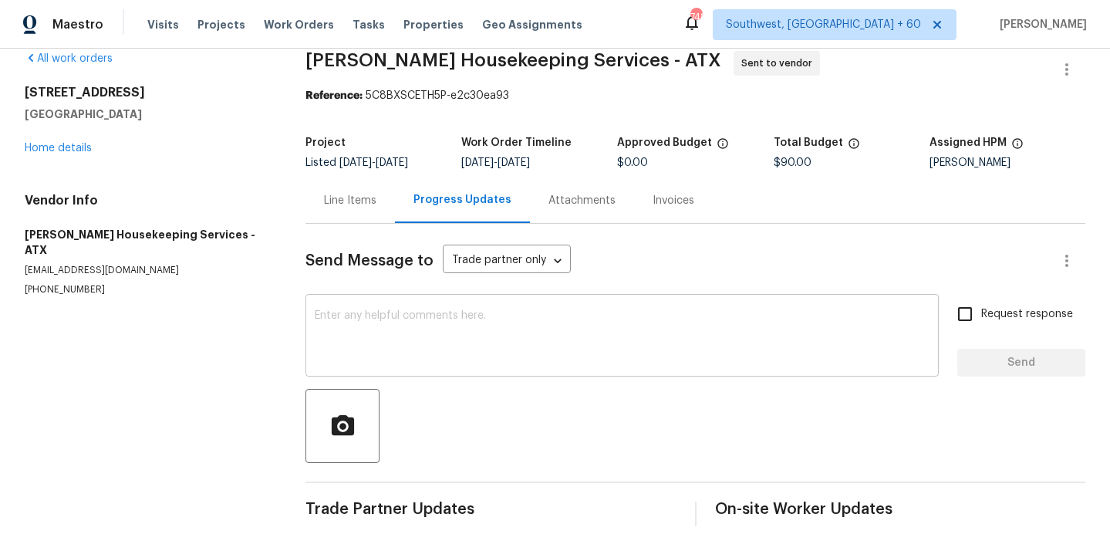
click at [425, 355] on textarea at bounding box center [622, 337] width 615 height 54
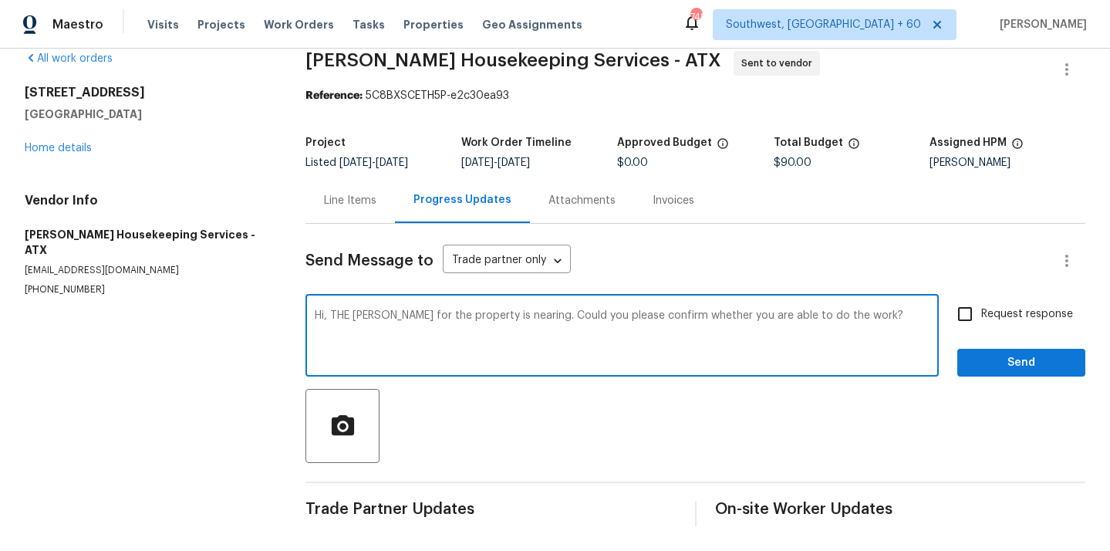
type textarea "Hi, THE COE for the property is nearing. Could you please confirm whether you a…"
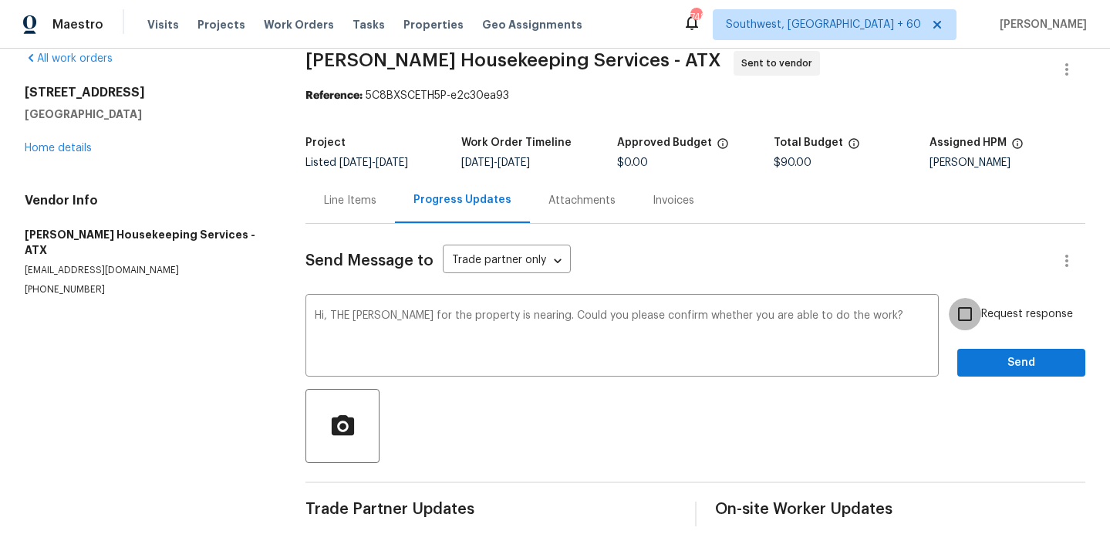
click at [965, 313] on input "Request response" at bounding box center [965, 314] width 32 height 32
checkbox input "true"
click at [982, 365] on span "Send" at bounding box center [1021, 362] width 103 height 19
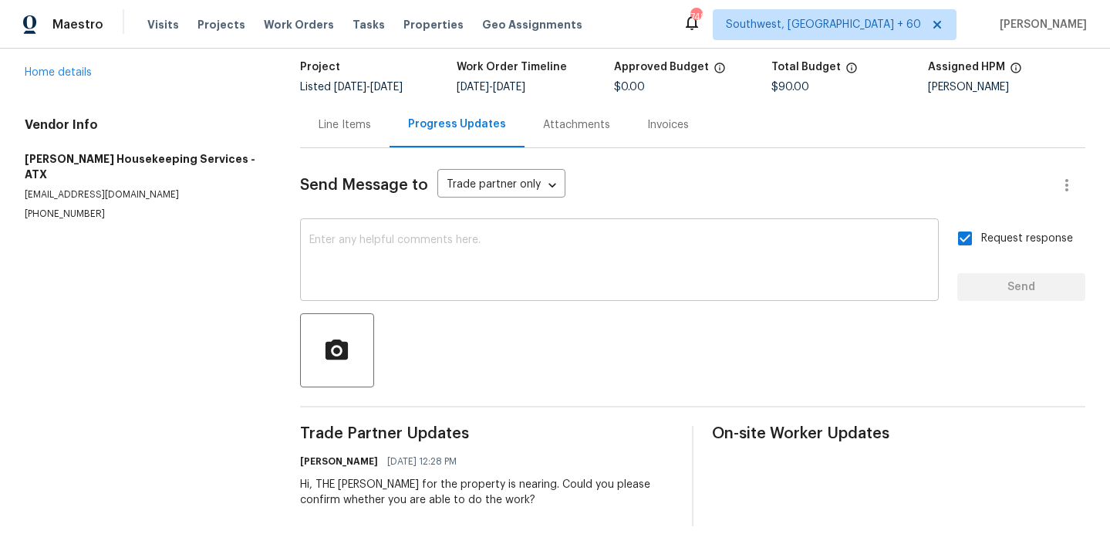
scroll to position [0, 0]
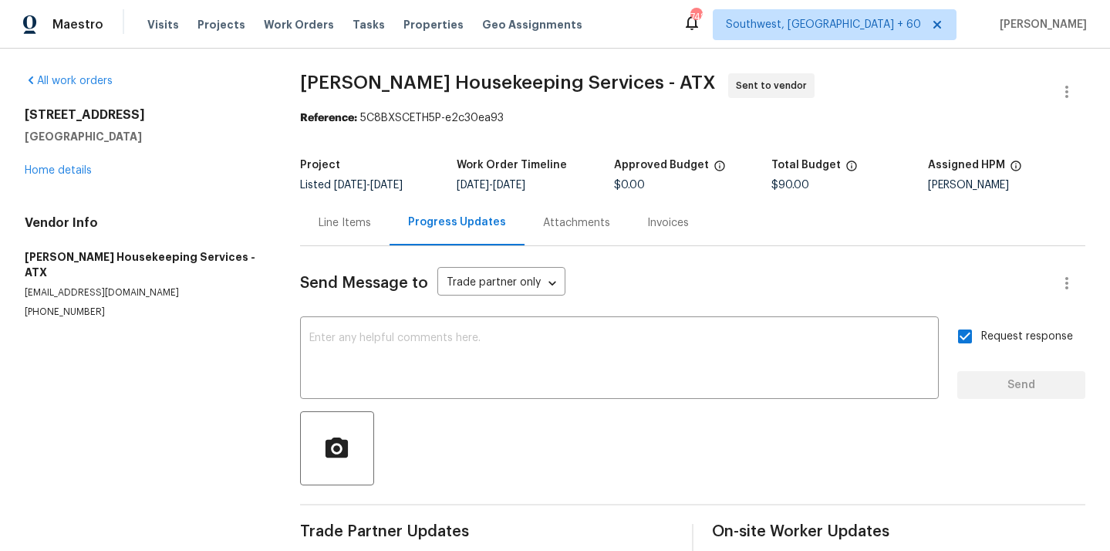
click at [356, 228] on div "Line Items" at bounding box center [345, 222] width 52 height 15
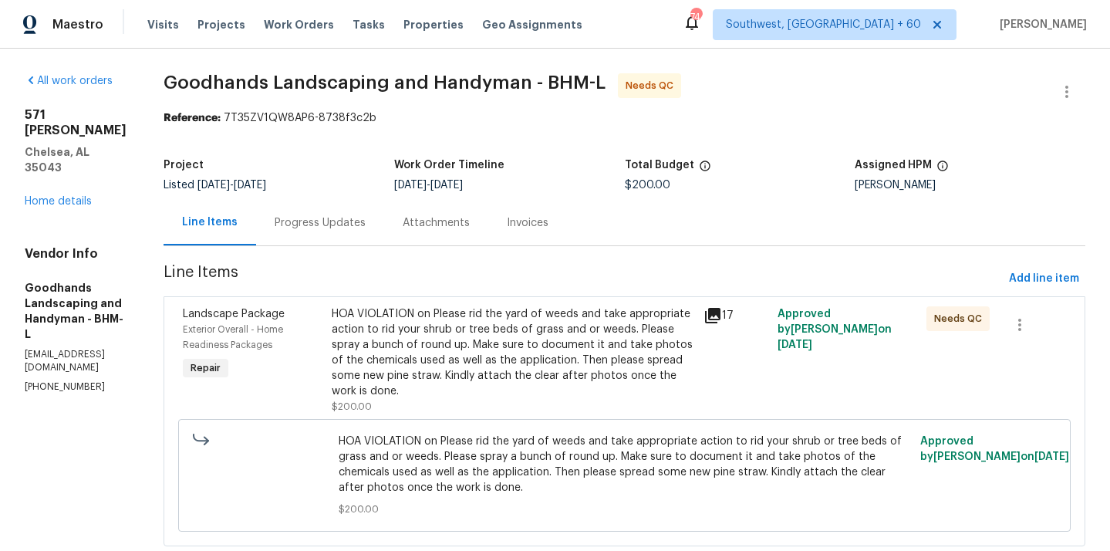
click at [325, 218] on div "Progress Updates" at bounding box center [320, 222] width 91 height 15
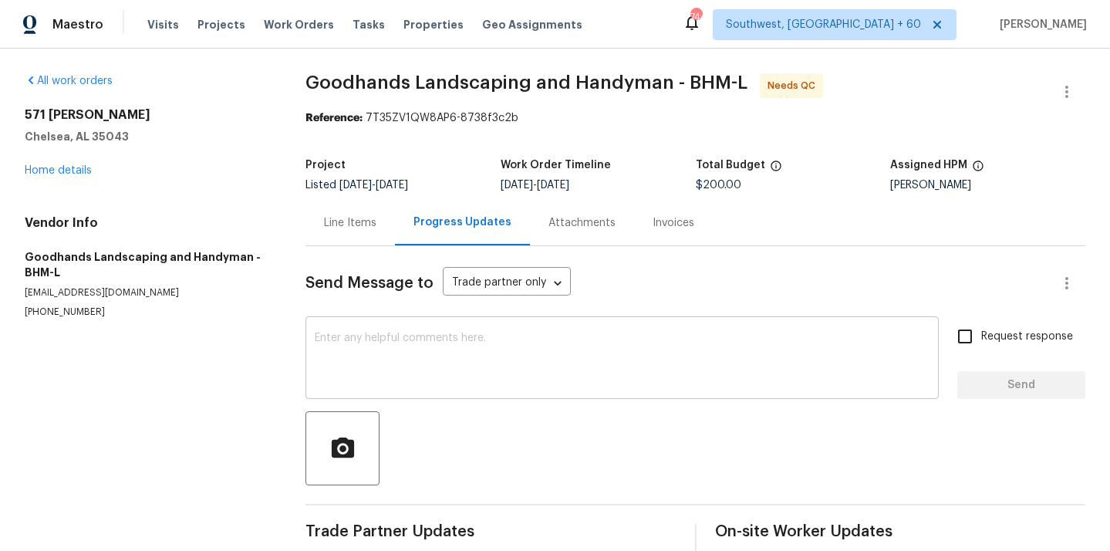
scroll to position [98, 0]
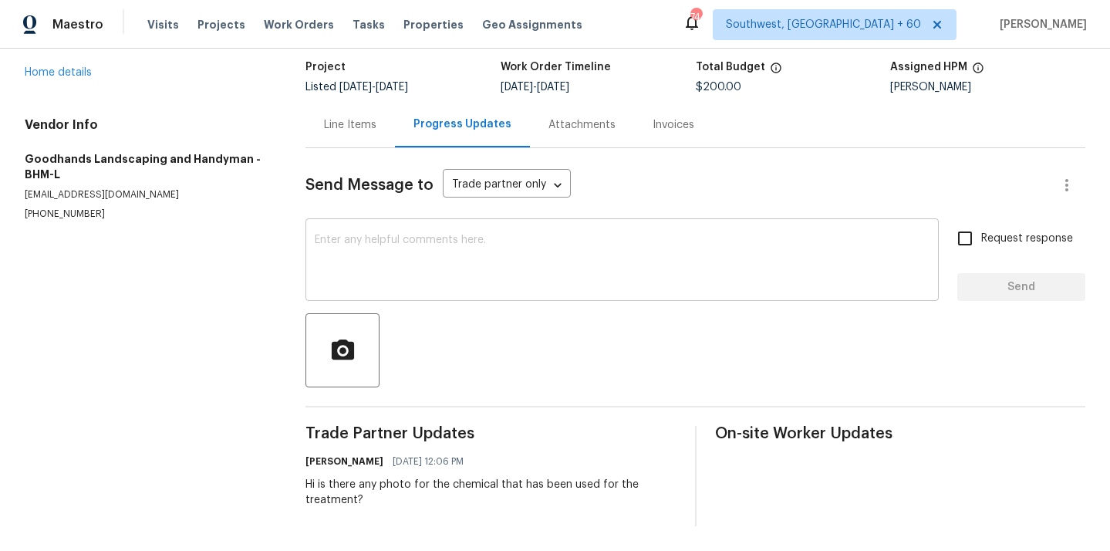
click at [414, 274] on textarea at bounding box center [622, 262] width 615 height 54
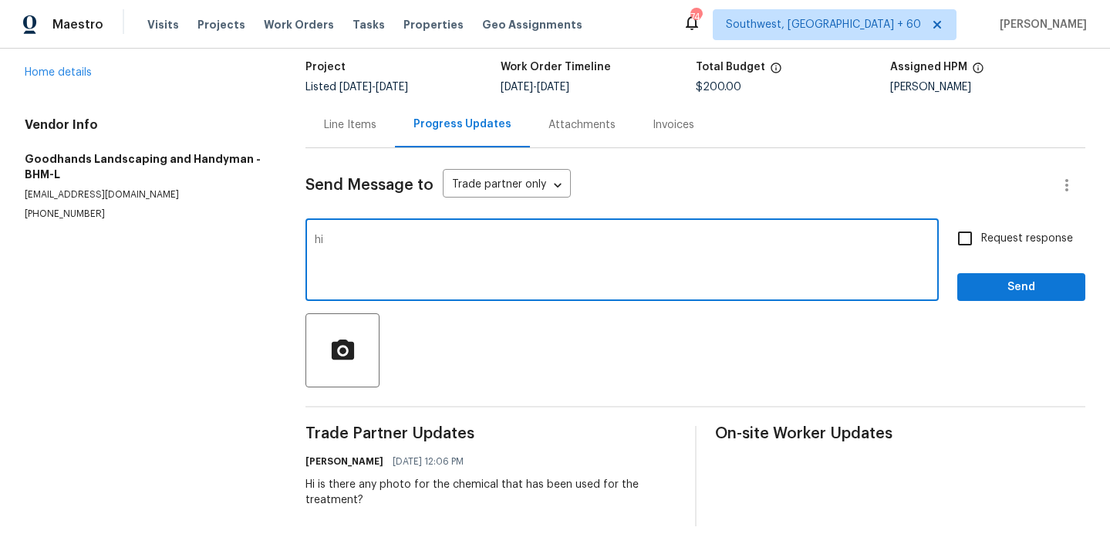
type textarea "h"
click at [710, 246] on textarea "Hi as per the HOA, there are some significant weeds present in the lawn" at bounding box center [622, 262] width 615 height 54
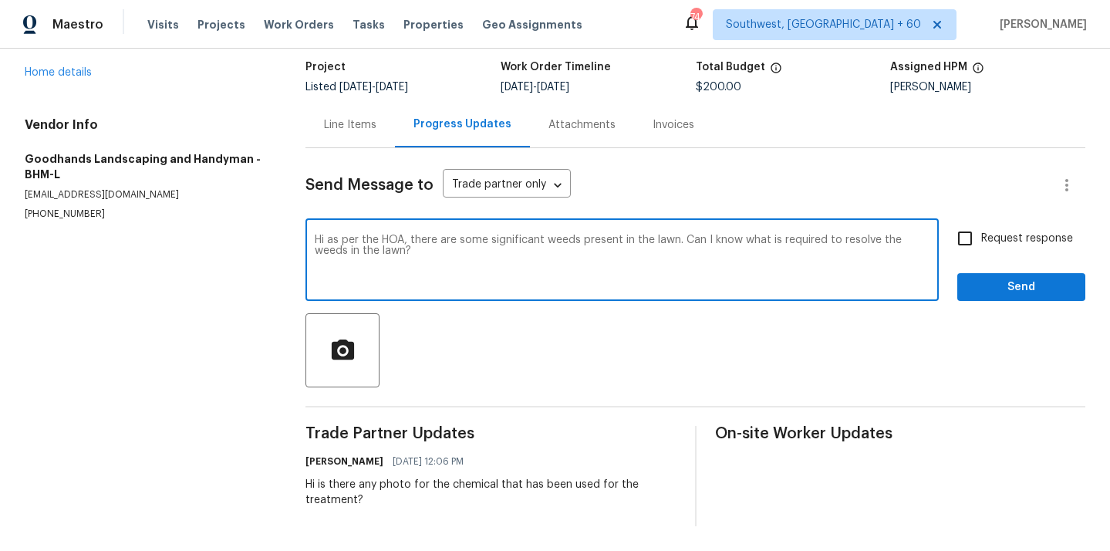
type textarea "Hi as per the HOA, there are some significant weeds present in the lawn. Can I …"
click at [350, 360] on icon "button" at bounding box center [343, 350] width 27 height 27
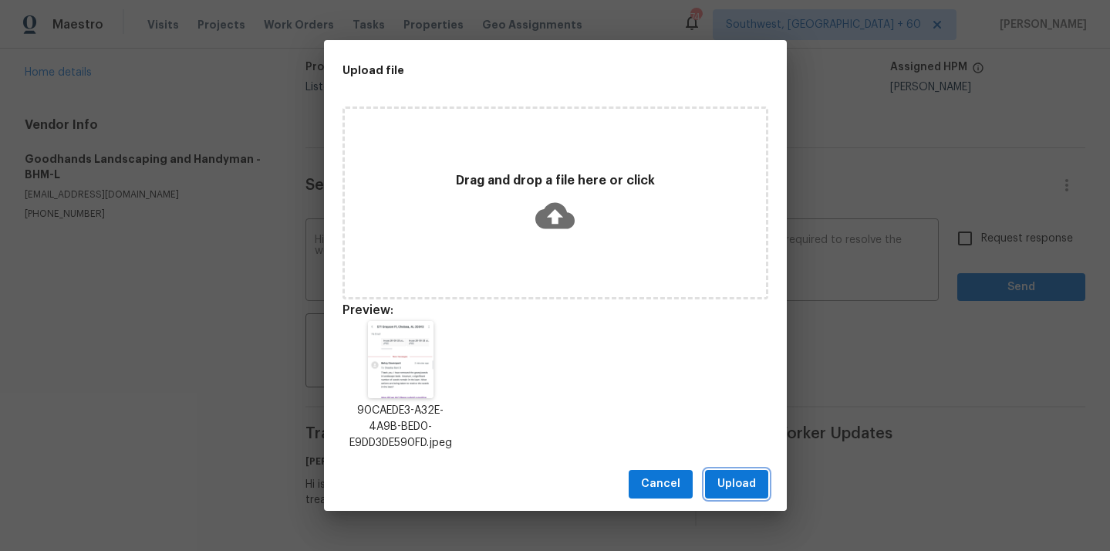
click at [737, 490] on span "Upload" at bounding box center [737, 484] width 39 height 19
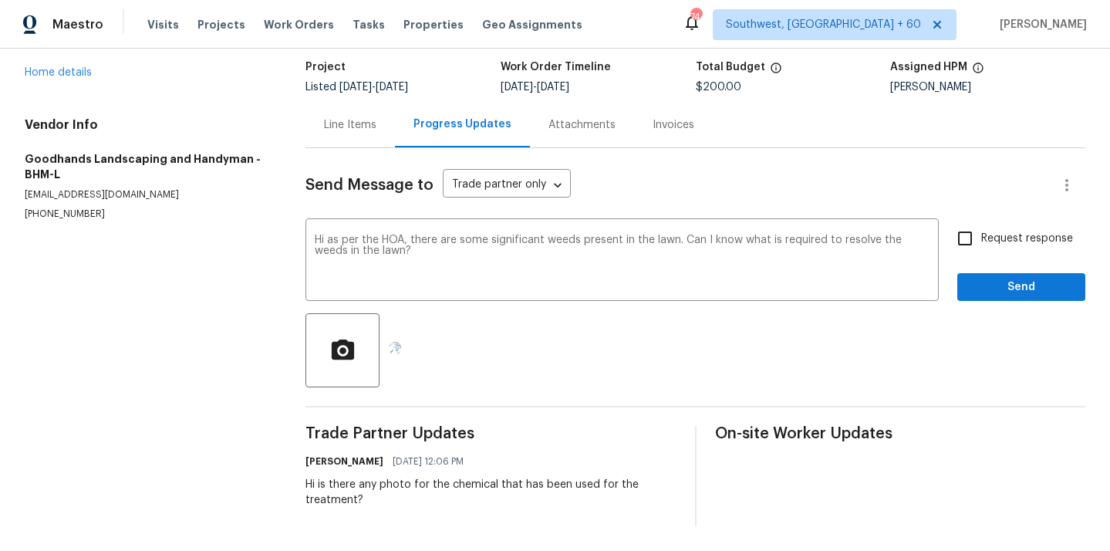
click at [972, 235] on input "Request response" at bounding box center [965, 238] width 32 height 32
checkbox input "true"
click at [1005, 279] on span "Send" at bounding box center [1021, 287] width 103 height 19
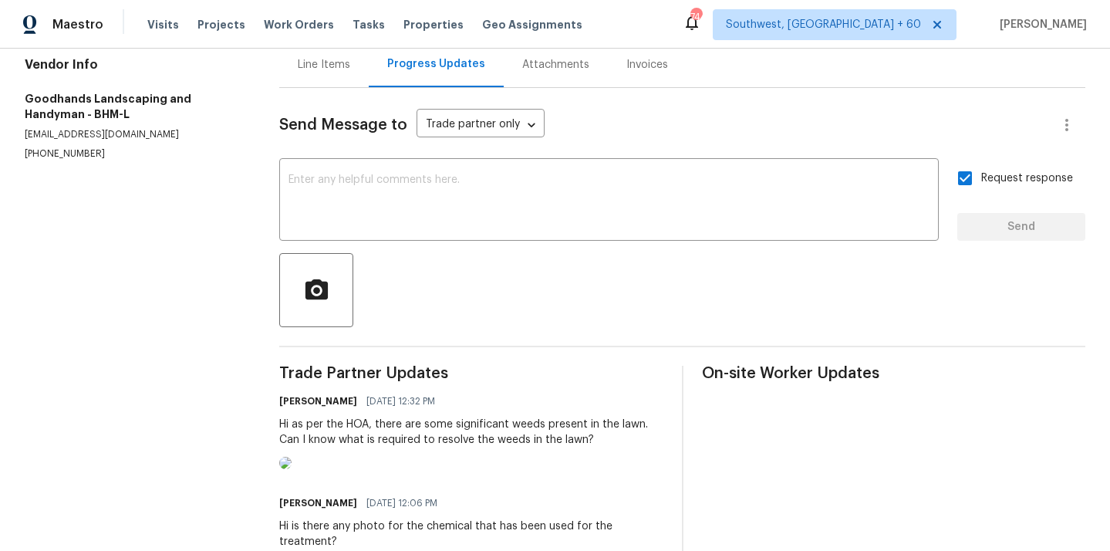
scroll to position [204, 0]
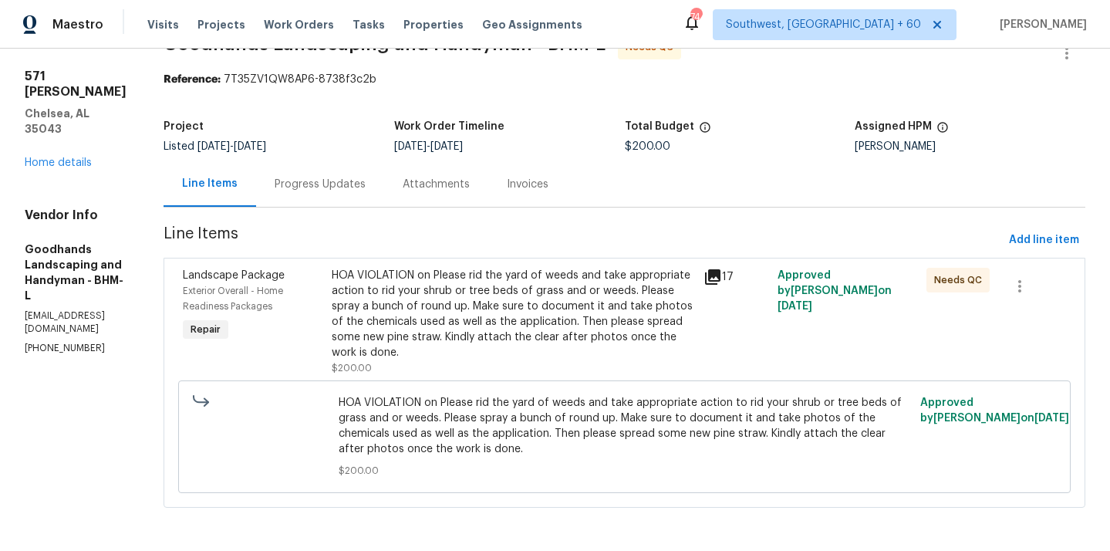
scroll to position [39, 0]
